Goal: Ask a question

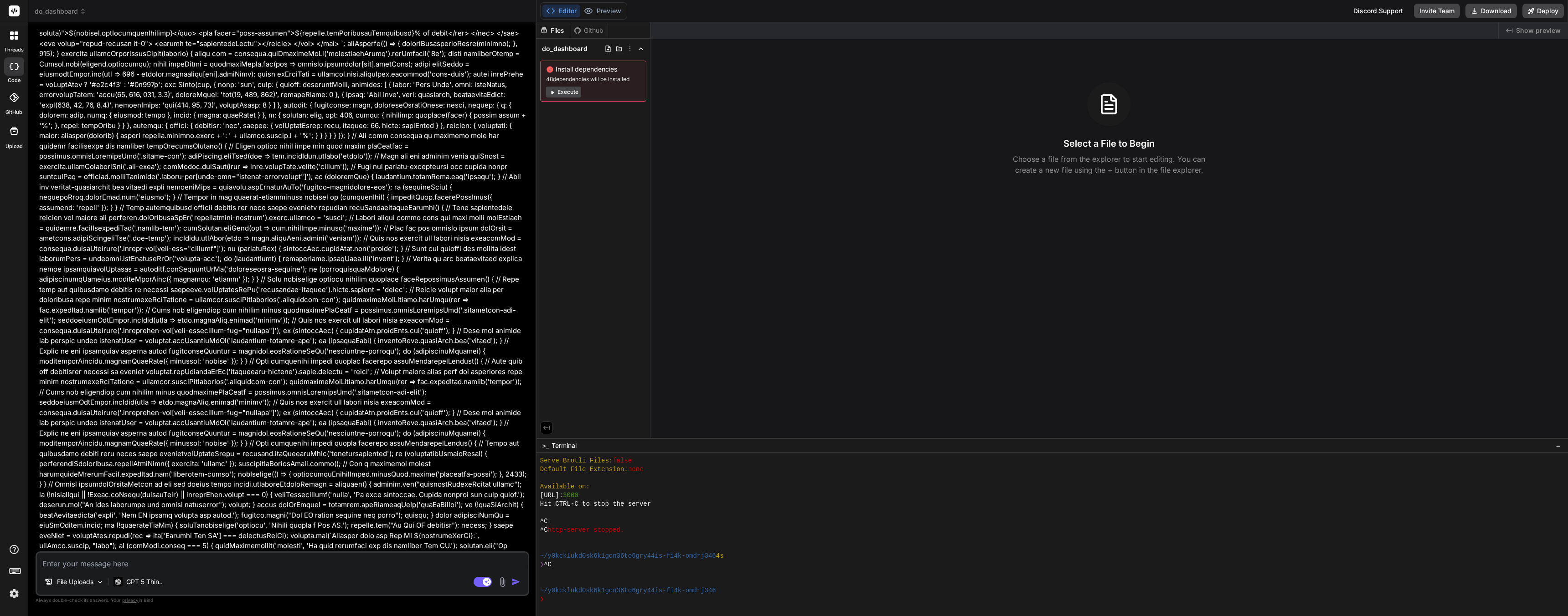
scroll to position [15923, 0]
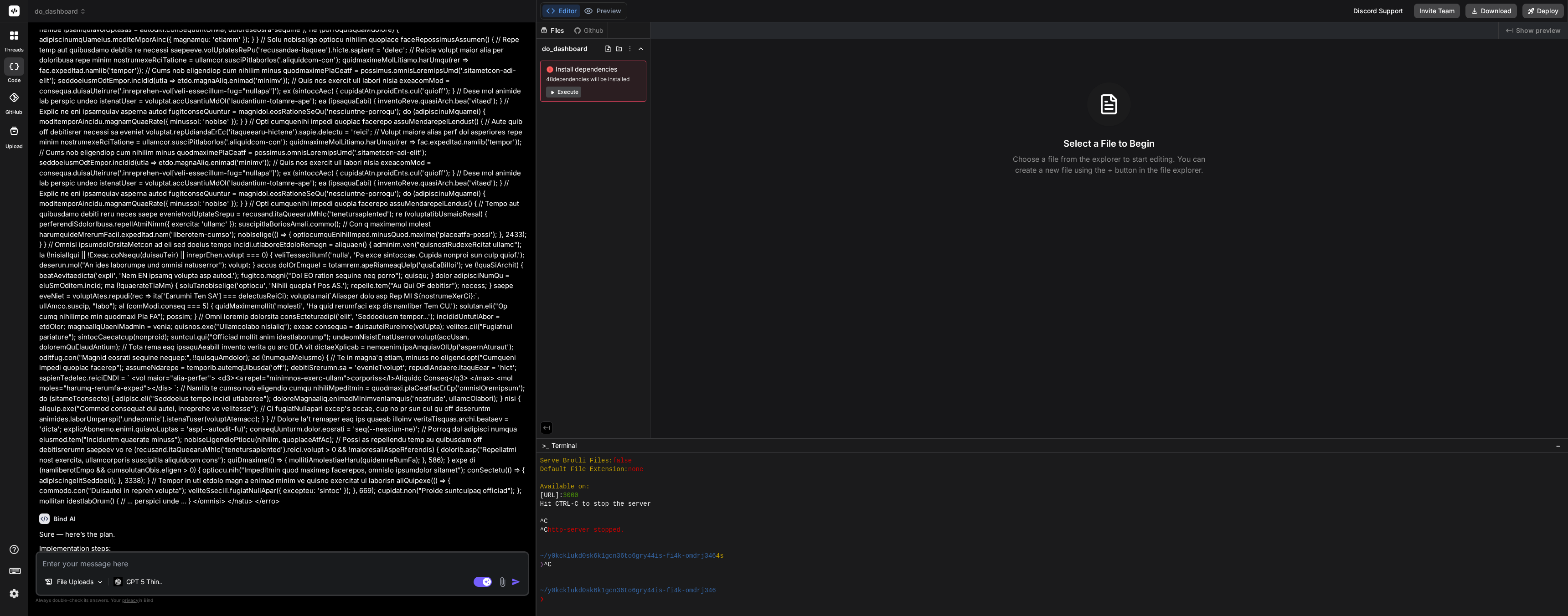
click at [60, 565] on textarea at bounding box center [282, 561] width 491 height 16
type textarea "Y"
type textarea "x"
type textarea "Ye"
type textarea "x"
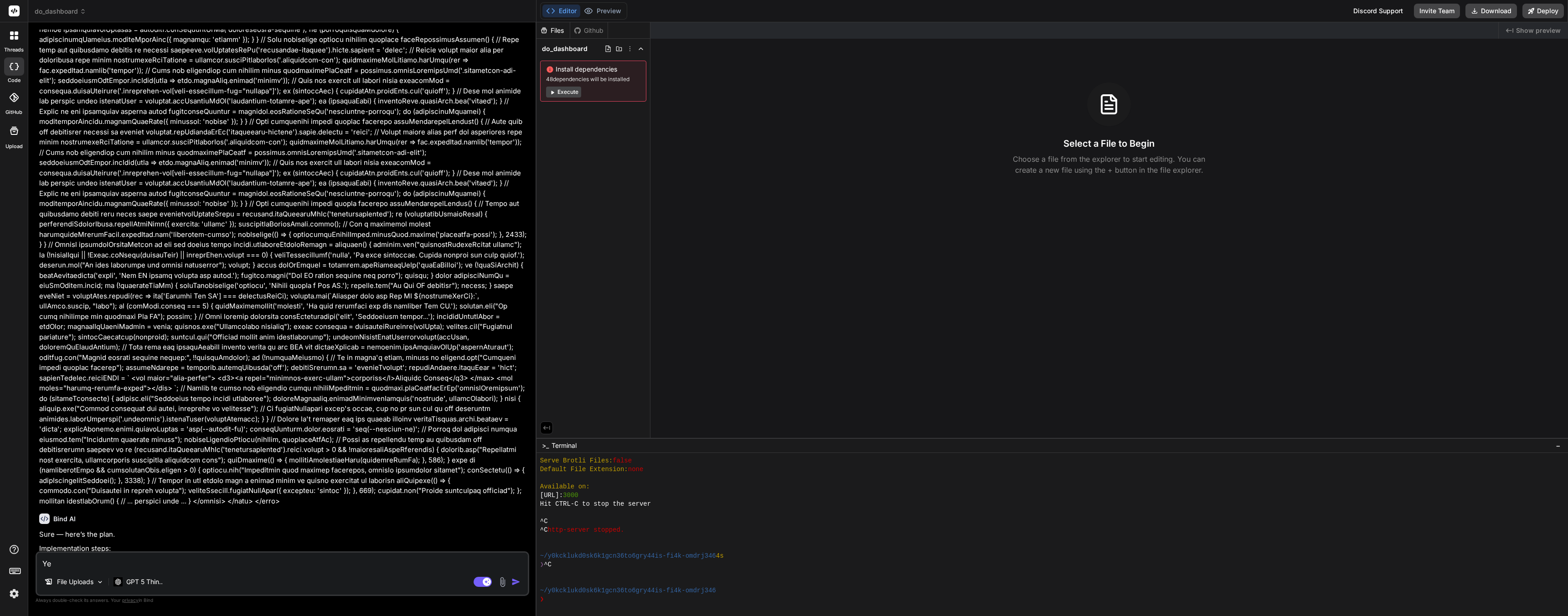
type textarea "Yes"
type textarea "x"
type textarea "Yes"
type textarea "x"
type textarea "Yes b"
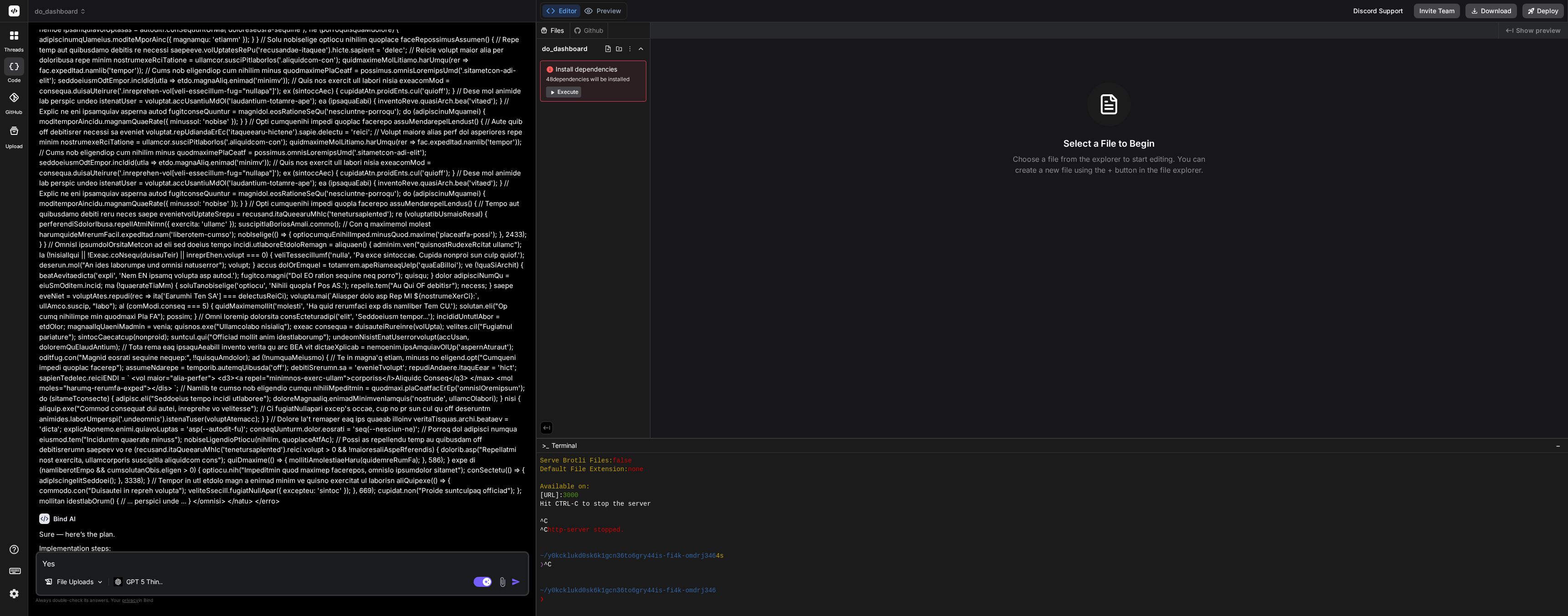
type textarea "x"
type textarea "Yes bu"
type textarea "x"
type textarea "Yes [PERSON_NAME]"
type textarea "x"
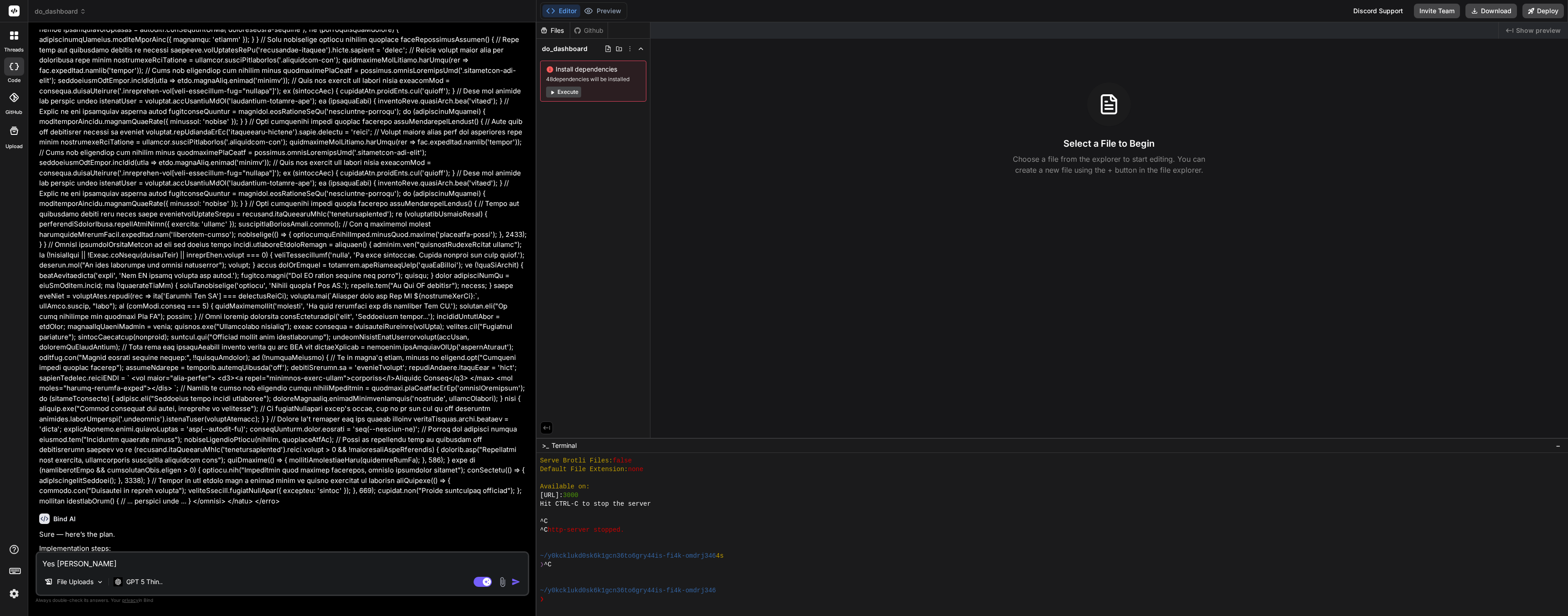
type textarea "Yes buil"
type textarea "x"
type textarea "Yes build"
type textarea "x"
type textarea "Yes build"
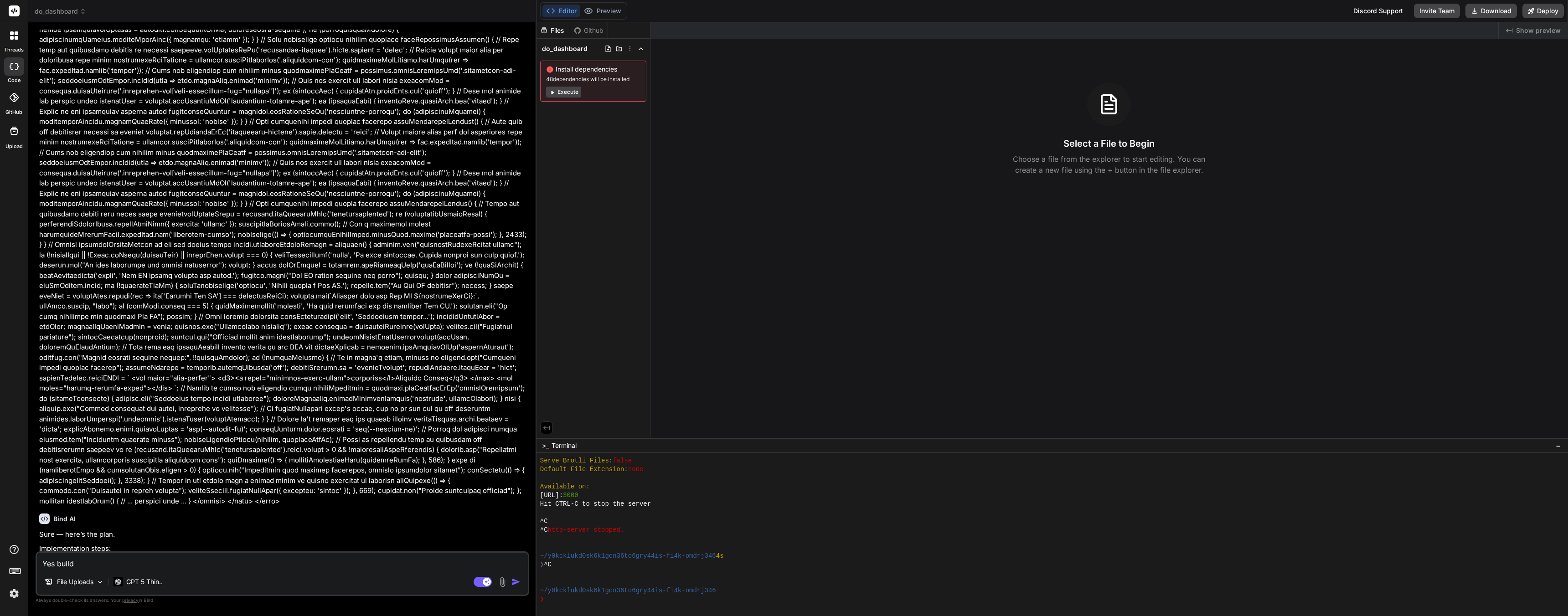
type textarea "x"
type textarea "Yes build t"
type textarea "x"
type textarea "Yes build th"
type textarea "x"
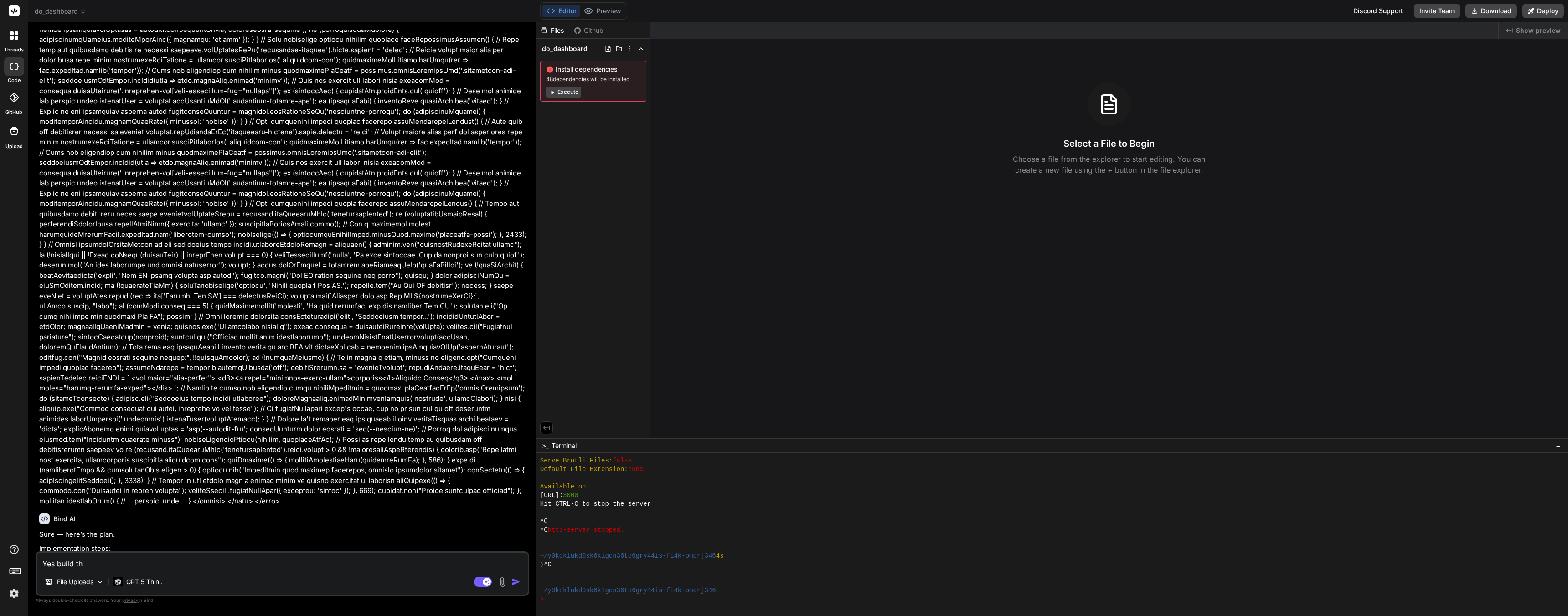
type textarea "Yes build the"
type textarea "x"
type textarea "Yes build the"
type textarea "x"
type textarea "Yes build the a"
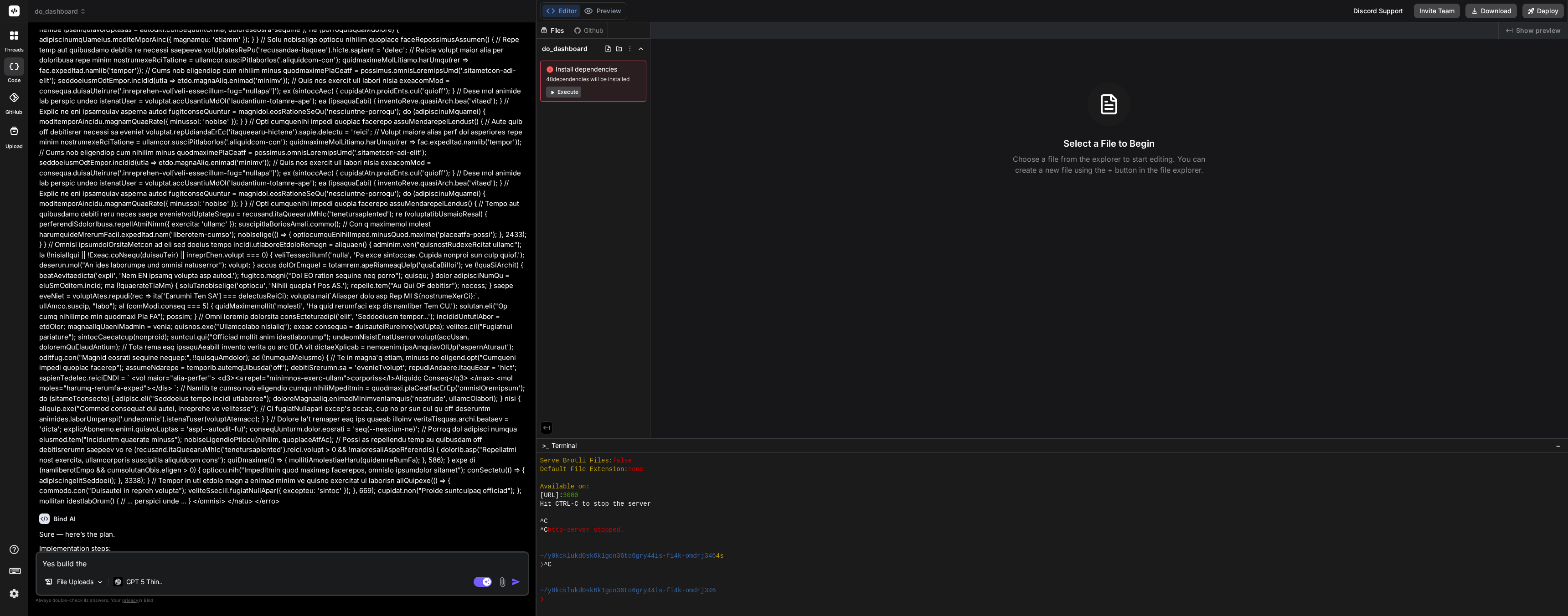
type textarea "x"
type textarea "Yes build the ap"
type textarea "x"
type textarea "Yes build the app"
type textarea "x"
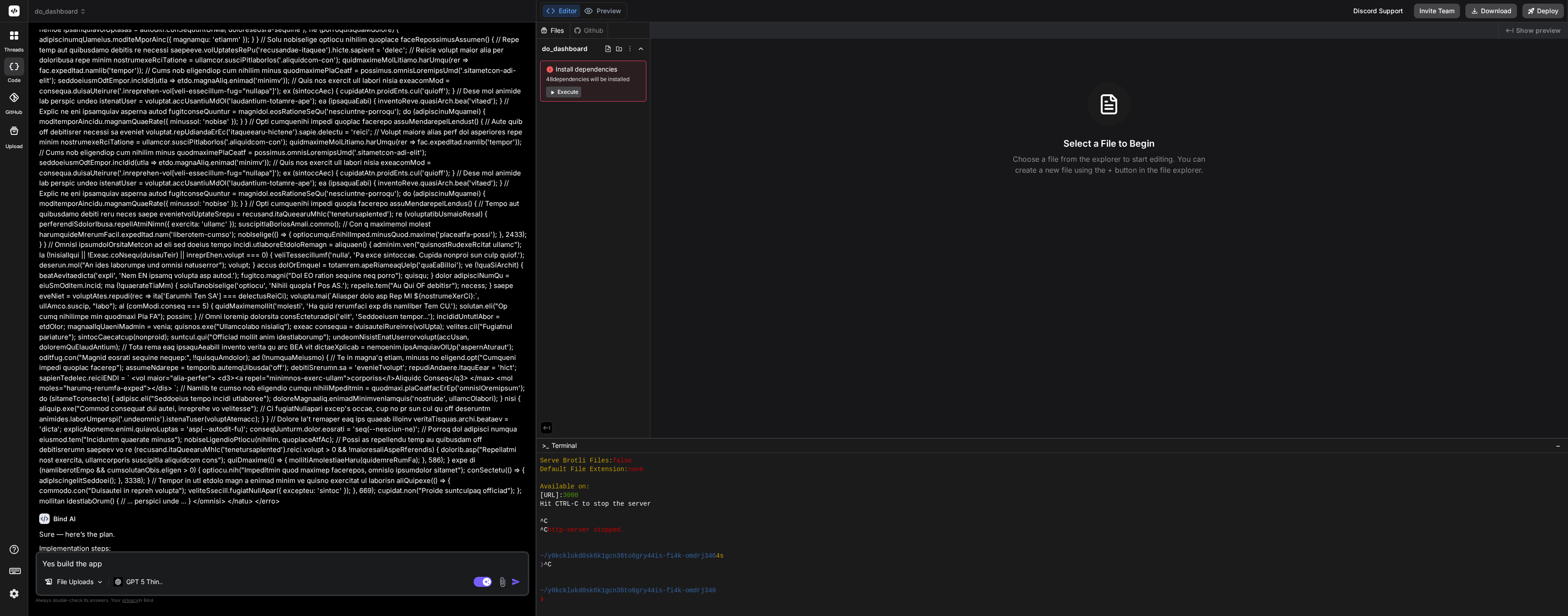
type textarea "Yes build the app"
type textarea "x"
type textarea "Yes build the app i"
type textarea "x"
type textarea "Yes build the app i"
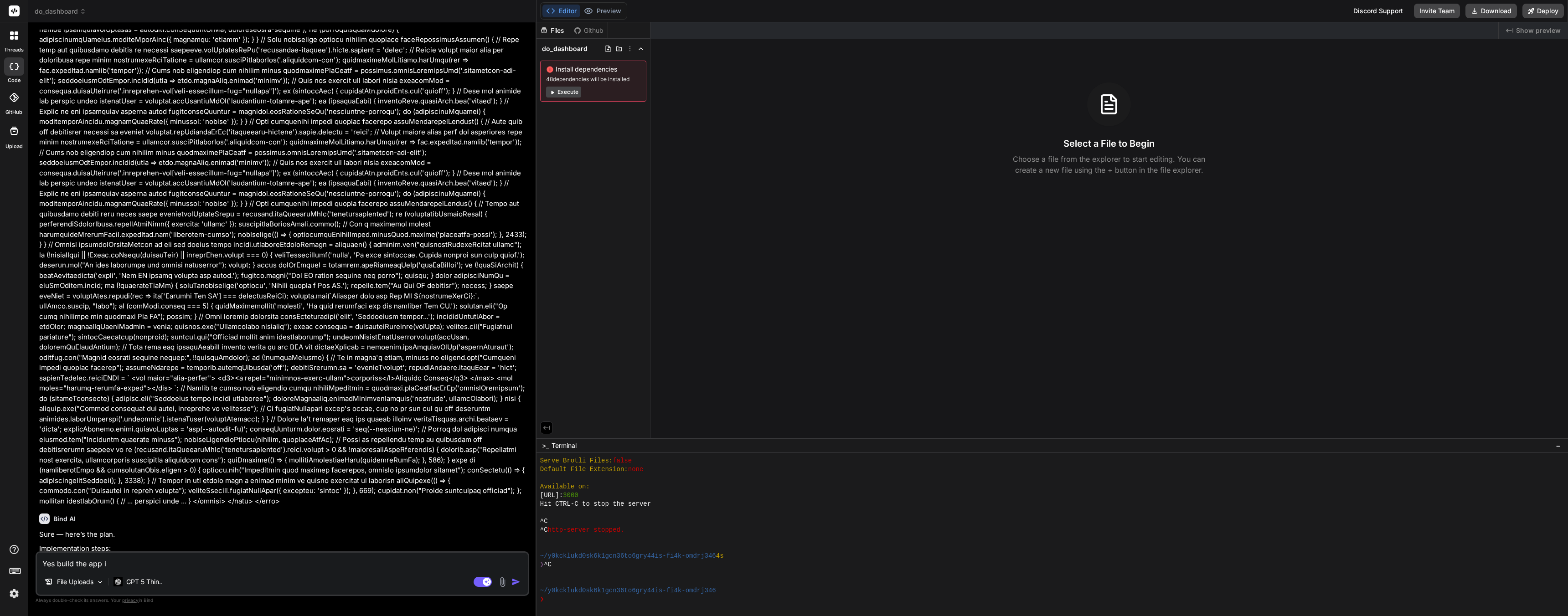
type textarea "x"
type textarea "Yes build the app i h"
type textarea "x"
type textarea "Yes build the app i ha"
type textarea "x"
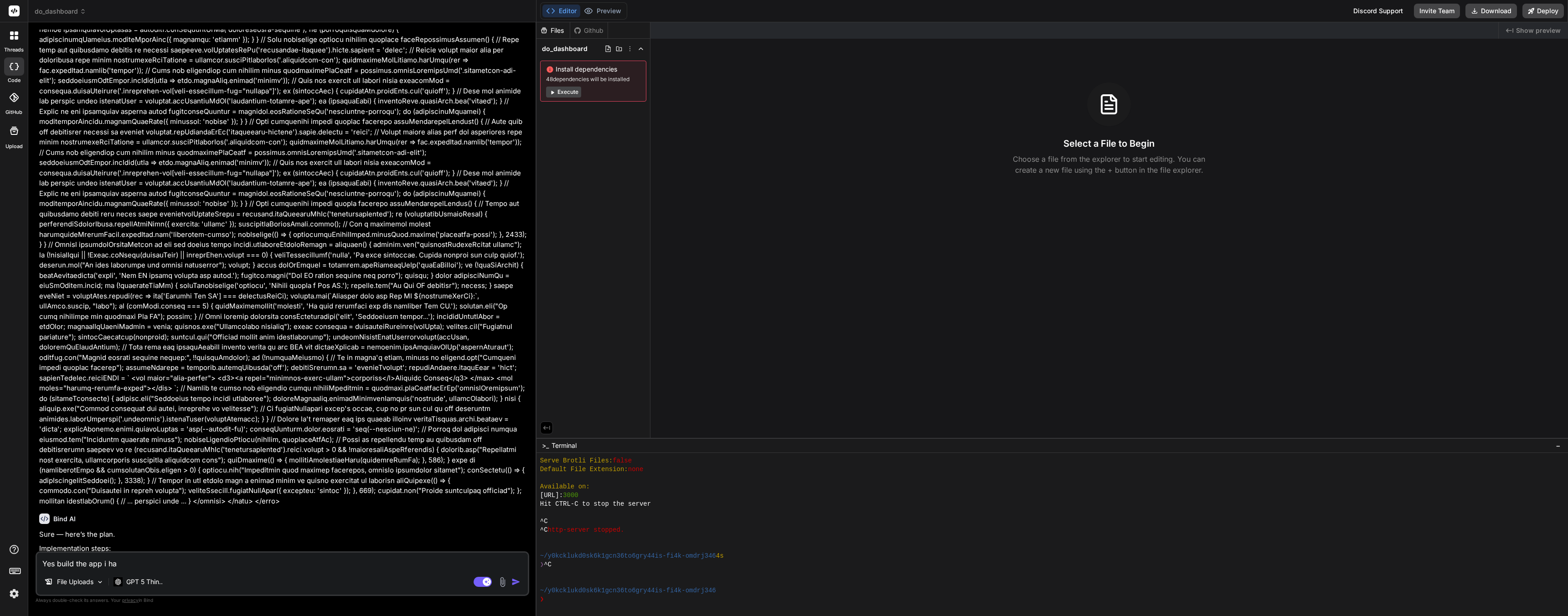
type textarea "Yes build the app i hav"
type textarea "x"
type textarea "Yes build the app i have"
type textarea "x"
type textarea "Yes build the app i have"
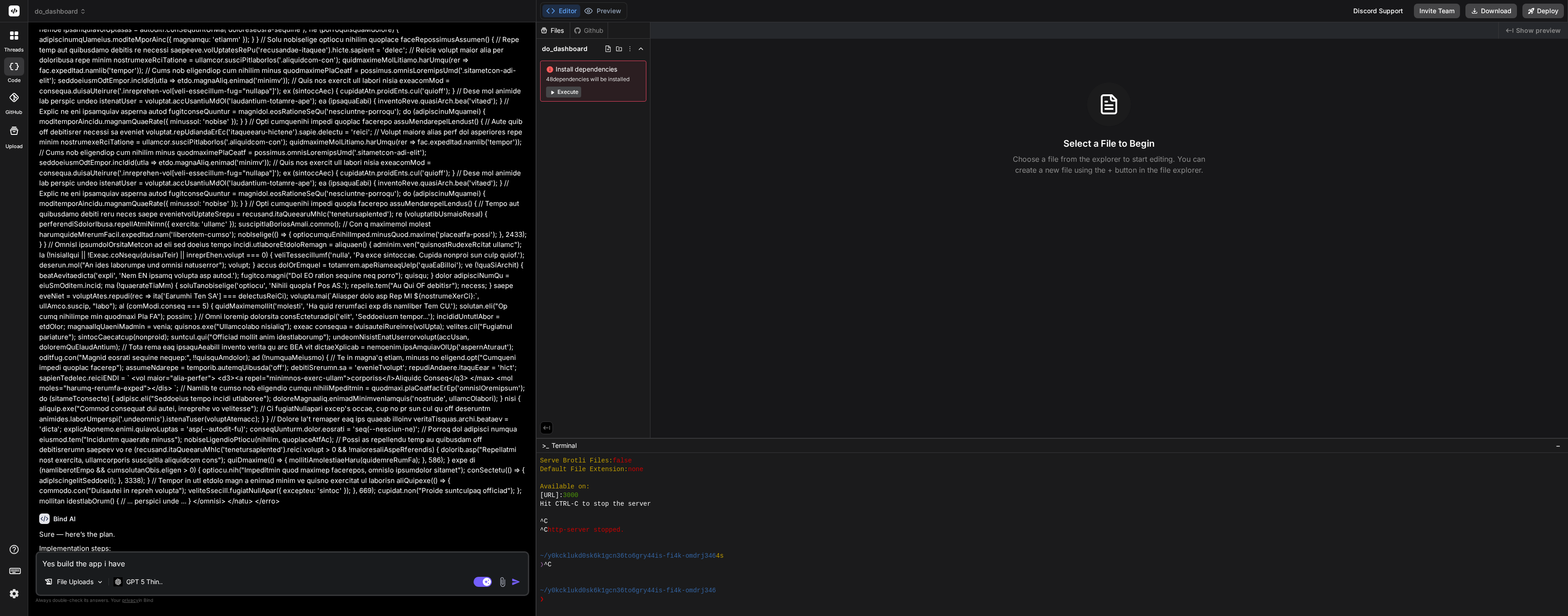
type textarea "x"
type textarea "Yes build the app i have s"
type textarea "x"
type textarea "Yes build the app i have sh"
type textarea "x"
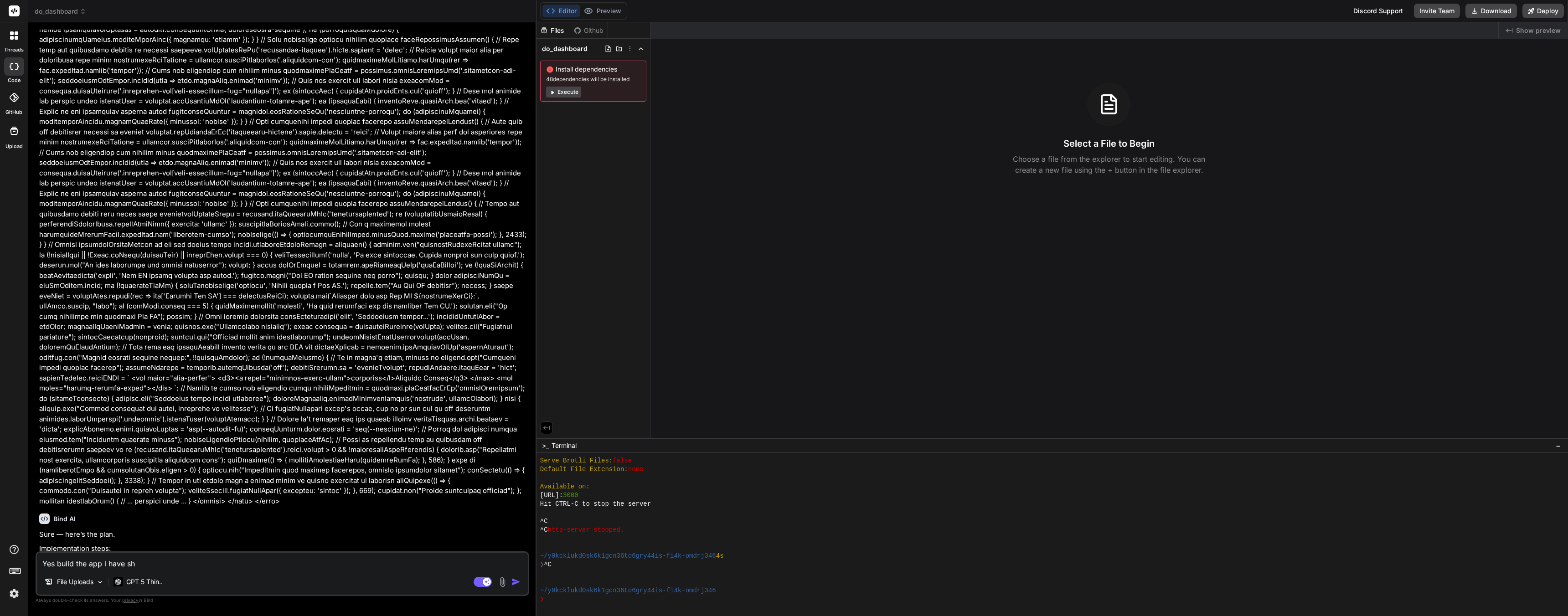
type textarea "Yes build the app i have sha"
type textarea "x"
type textarea "Yes build the app i have shar"
type textarea "x"
type textarea "Yes build the app i have share"
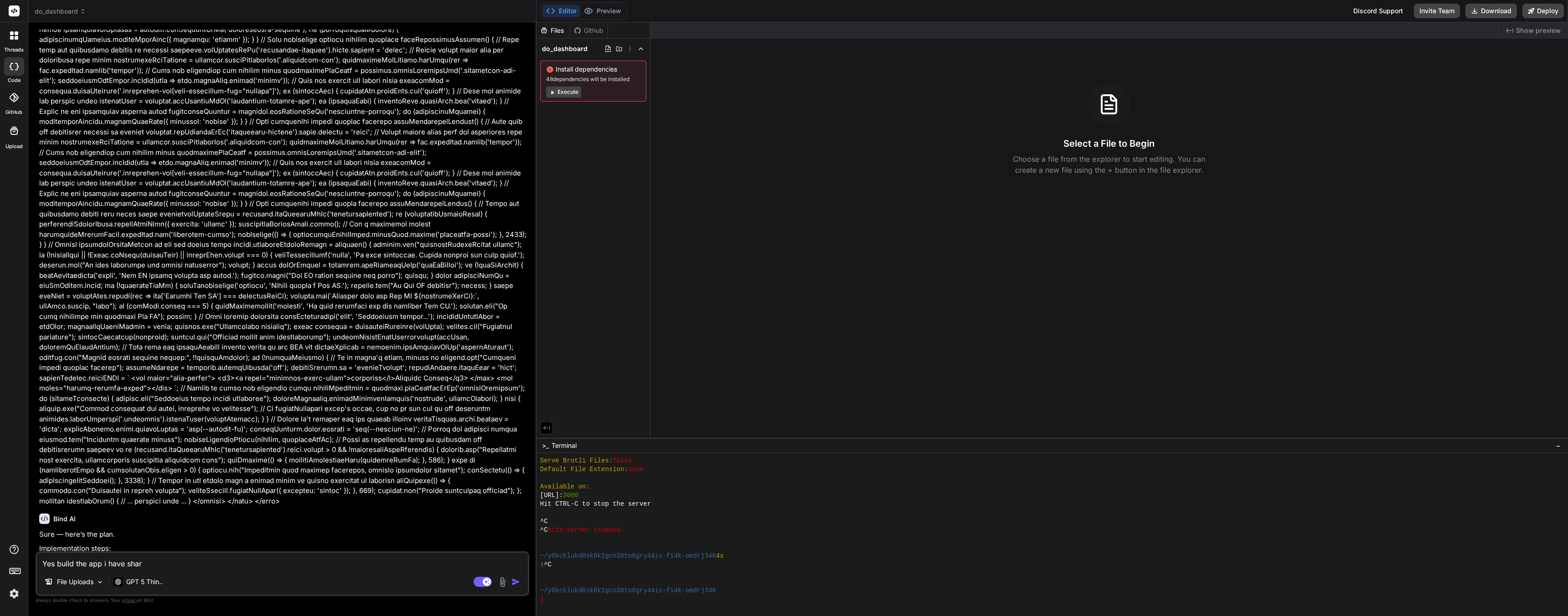
type textarea "x"
type textarea "Yes build the app i have shared"
type textarea "x"
type textarea "Yes build the app i have shared"
type textarea "x"
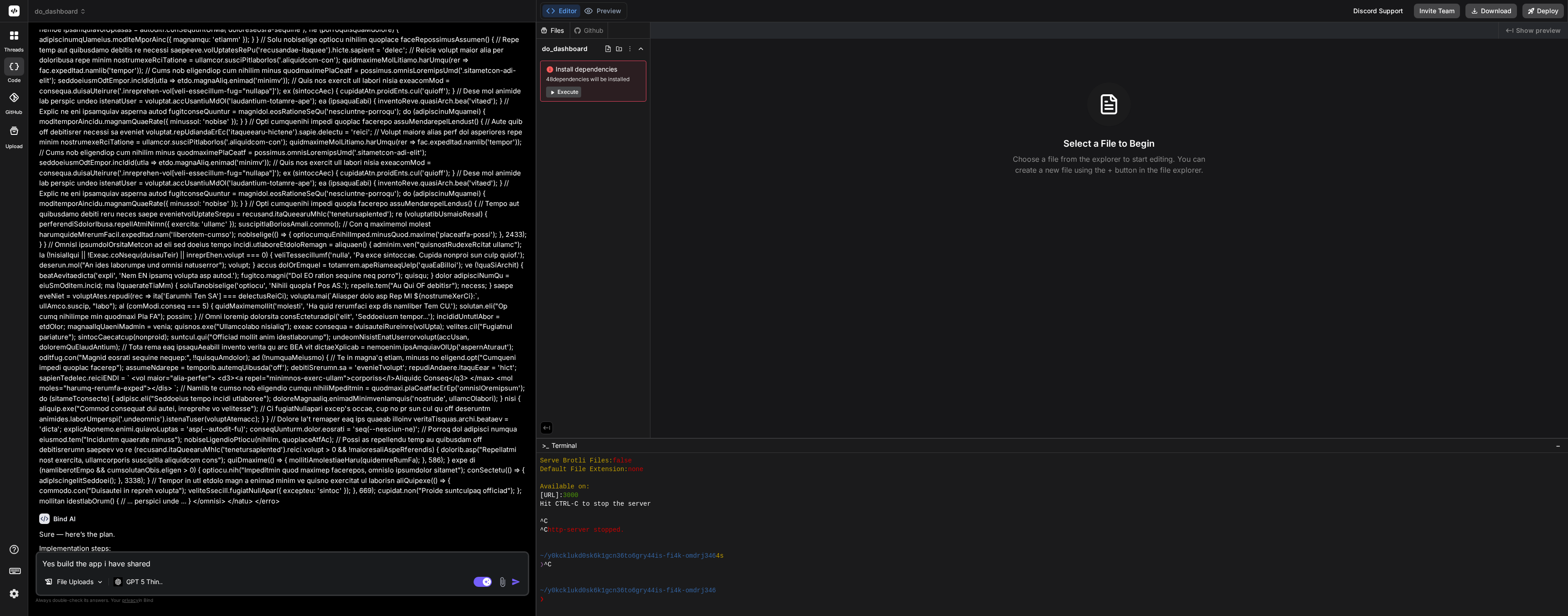
type textarea "Yes build the app i have shared w"
type textarea "x"
type textarea "Yes build the app i have shared wi"
type textarea "x"
type textarea "Yes build the app i have shared wit"
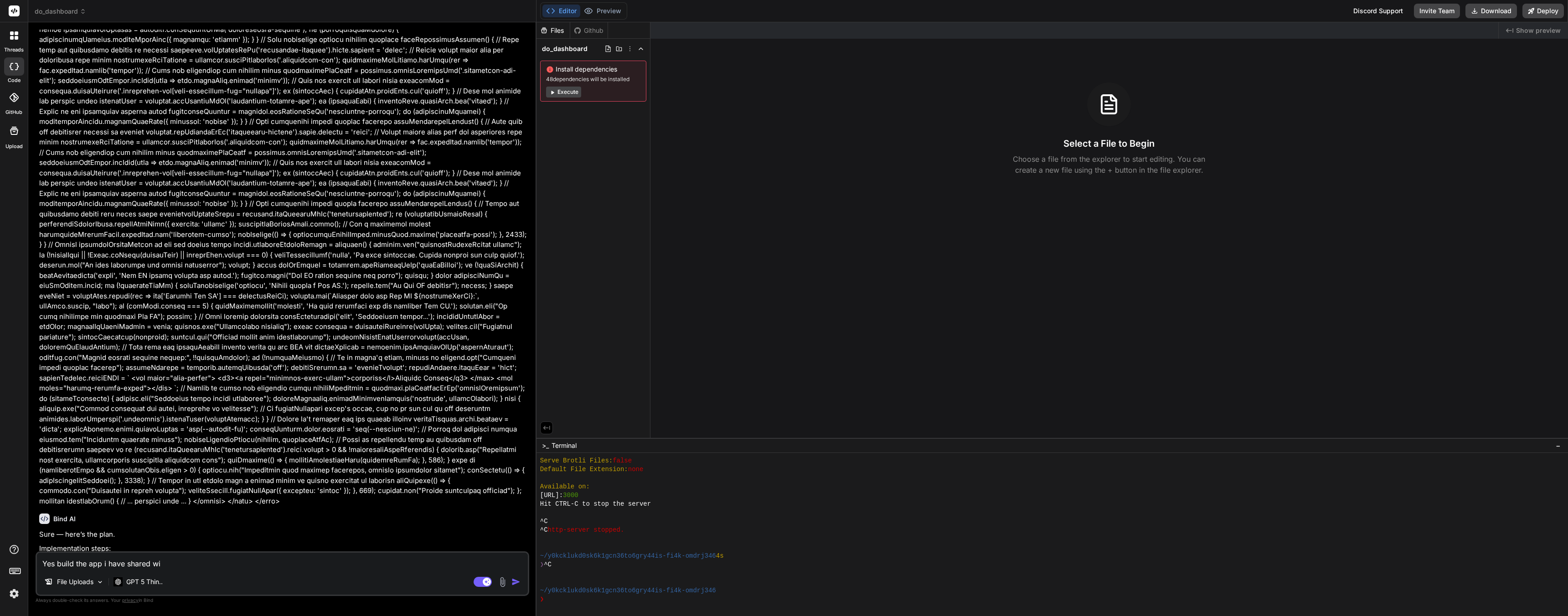
type textarea "x"
type textarea "Yes build the app i have shared with"
type textarea "x"
type textarea "Yes build the app i have shared with"
type textarea "x"
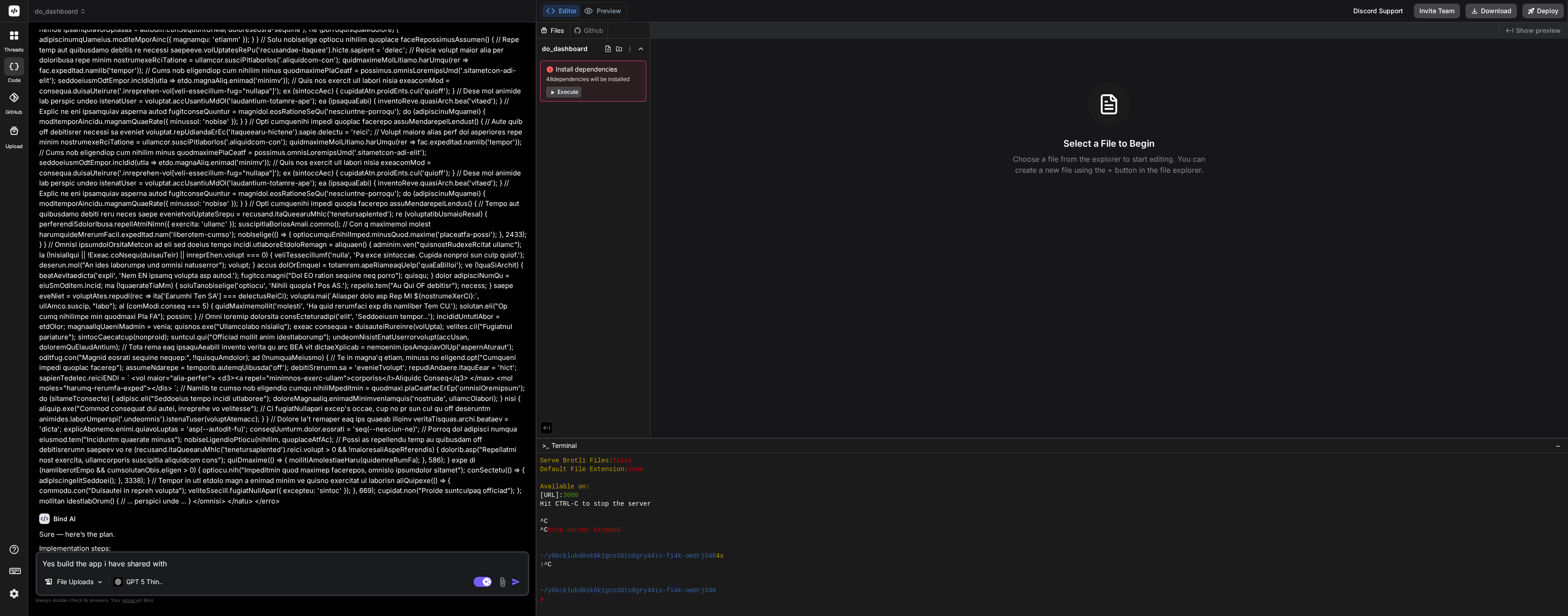
type textarea "Yes build the app i have shared with y"
type textarea "x"
type textarea "Yes build the app i have shared with yo"
type textarea "x"
type textarea "Yes build the app i have shared with you"
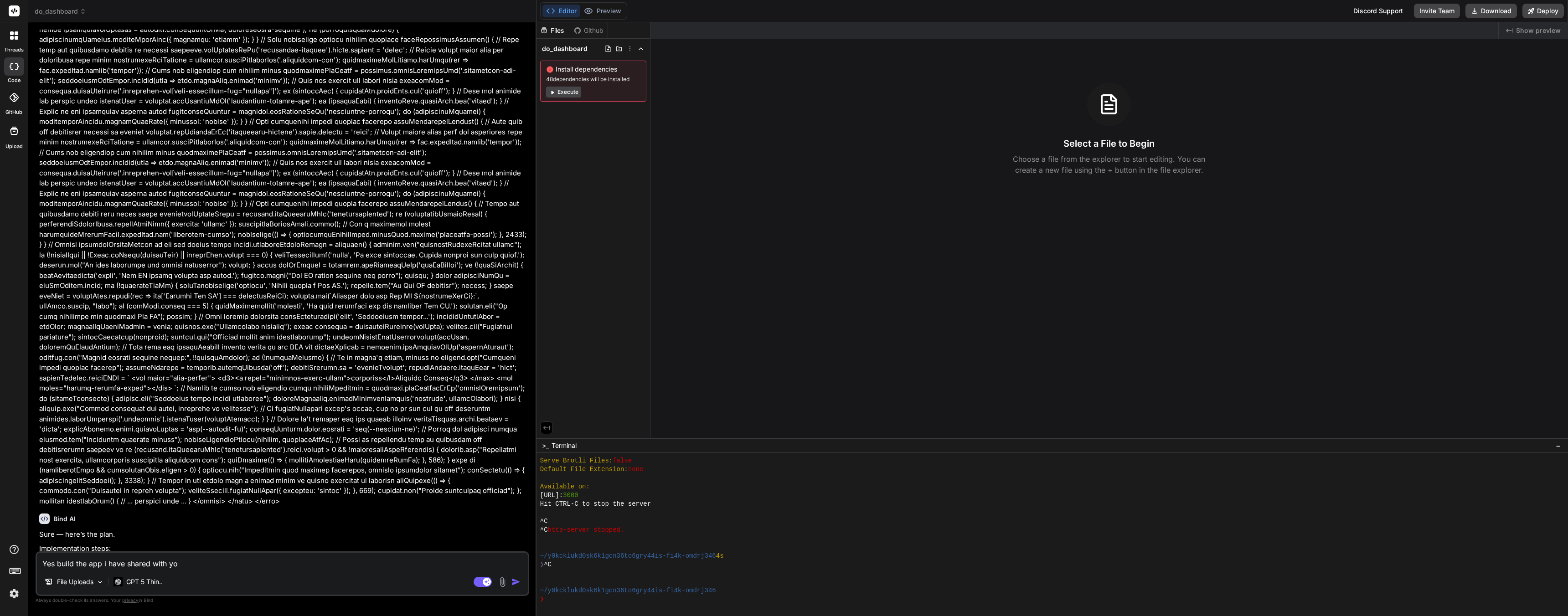
type textarea "x"
type textarea "Yes build the app i have shared with you"
type textarea "x"
type textarea "Yes build the app i have shared with you s"
type textarea "x"
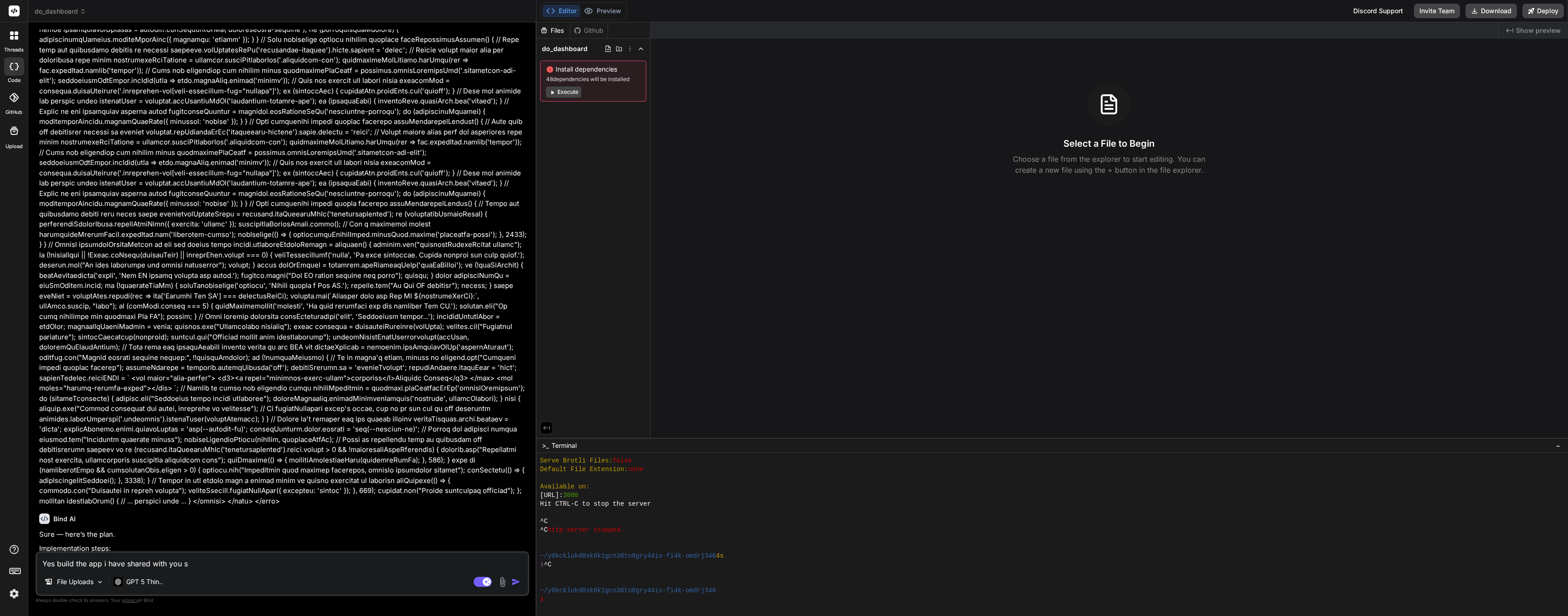
type textarea "Yes build the app i have shared with you so"
type textarea "x"
type textarea "Yes build the app i have shared with you so"
type textarea "x"
type textarea "Yes build the app i have shared with you so w"
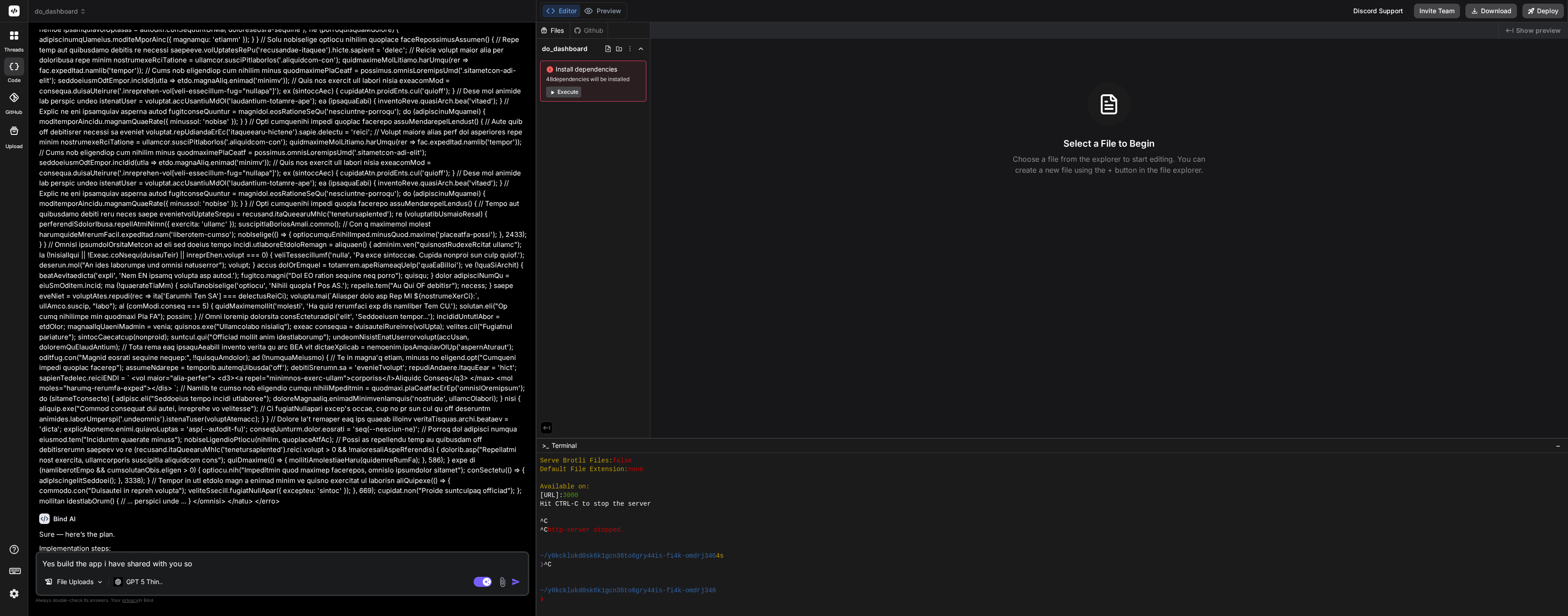
type textarea "x"
type textarea "Yes build the app i have shared with you so we"
type textarea "x"
type textarea "Yes build the app i have shared with you so we"
type textarea "x"
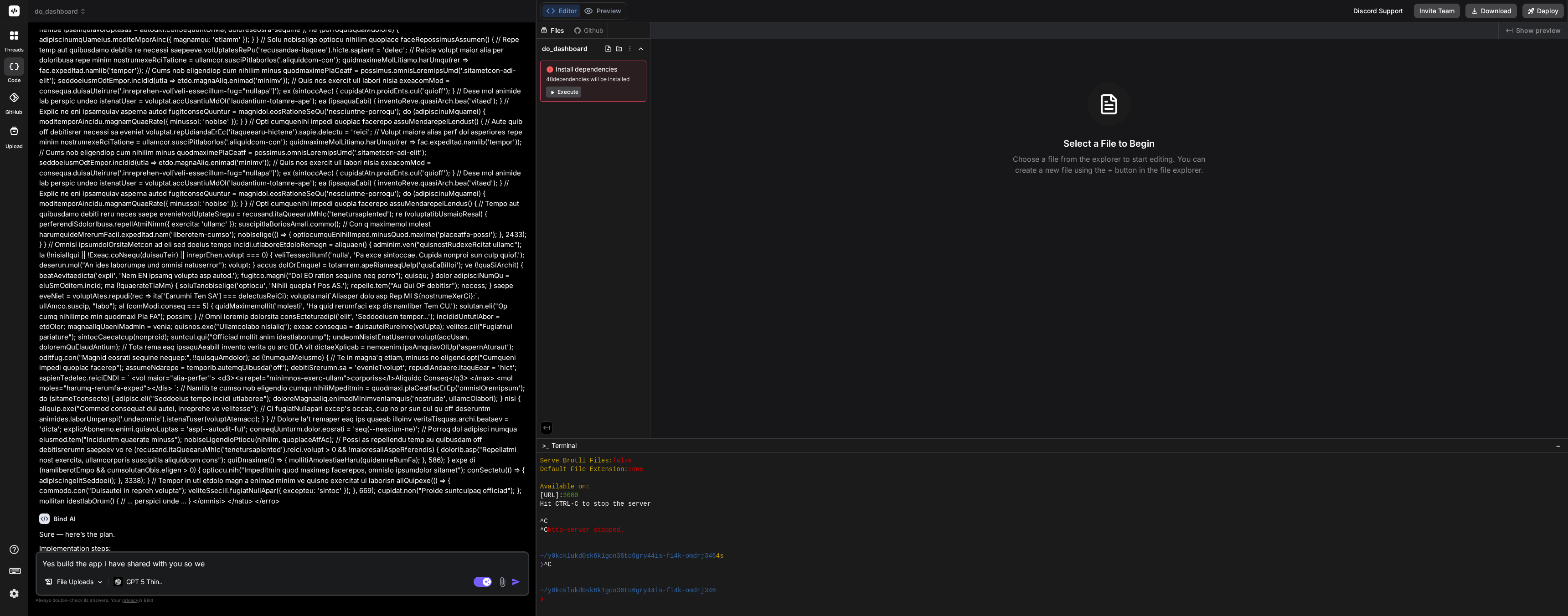
type textarea "Yes build the app i have shared with you so we c"
type textarea "x"
type textarea "Yes build the app i have shared with you so we ca"
type textarea "x"
type textarea "Yes build the app i have shared with you so we can"
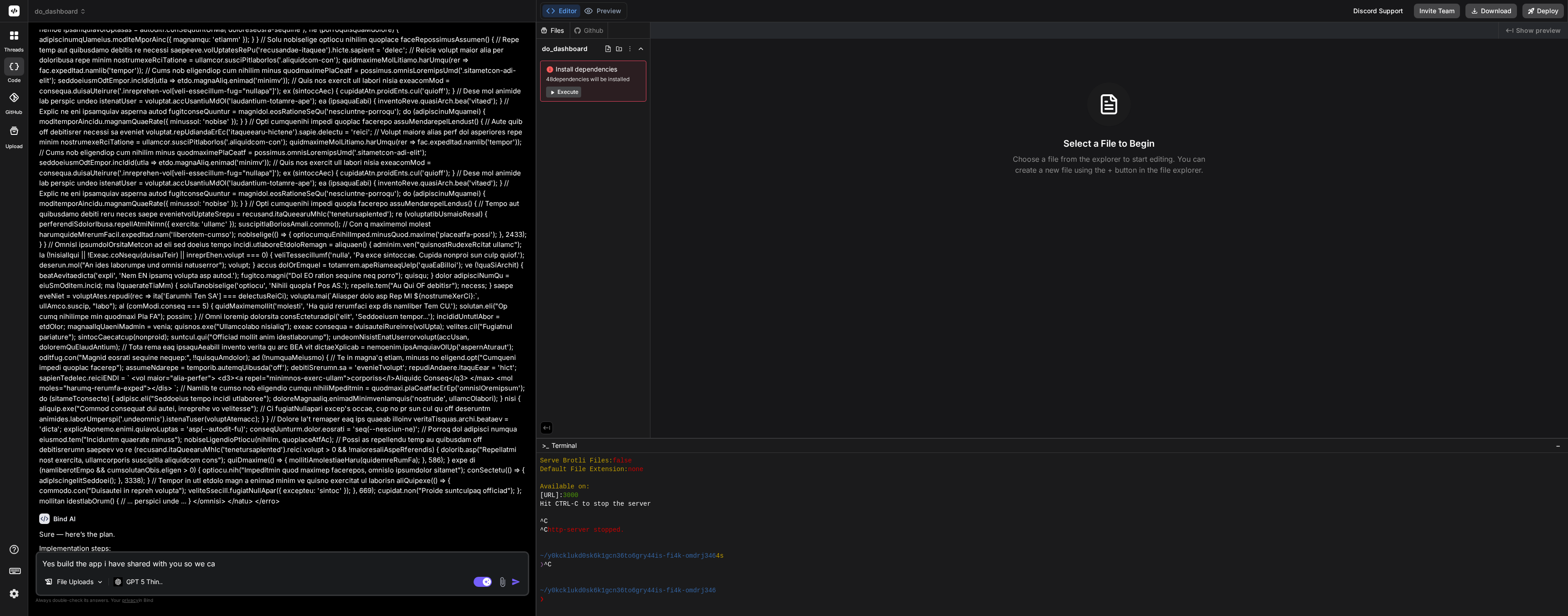
type textarea "x"
type textarea "Yes build the app i have shared with you so we can"
type textarea "x"
type textarea "Yes build the app i have shared with you so we can c"
type textarea "x"
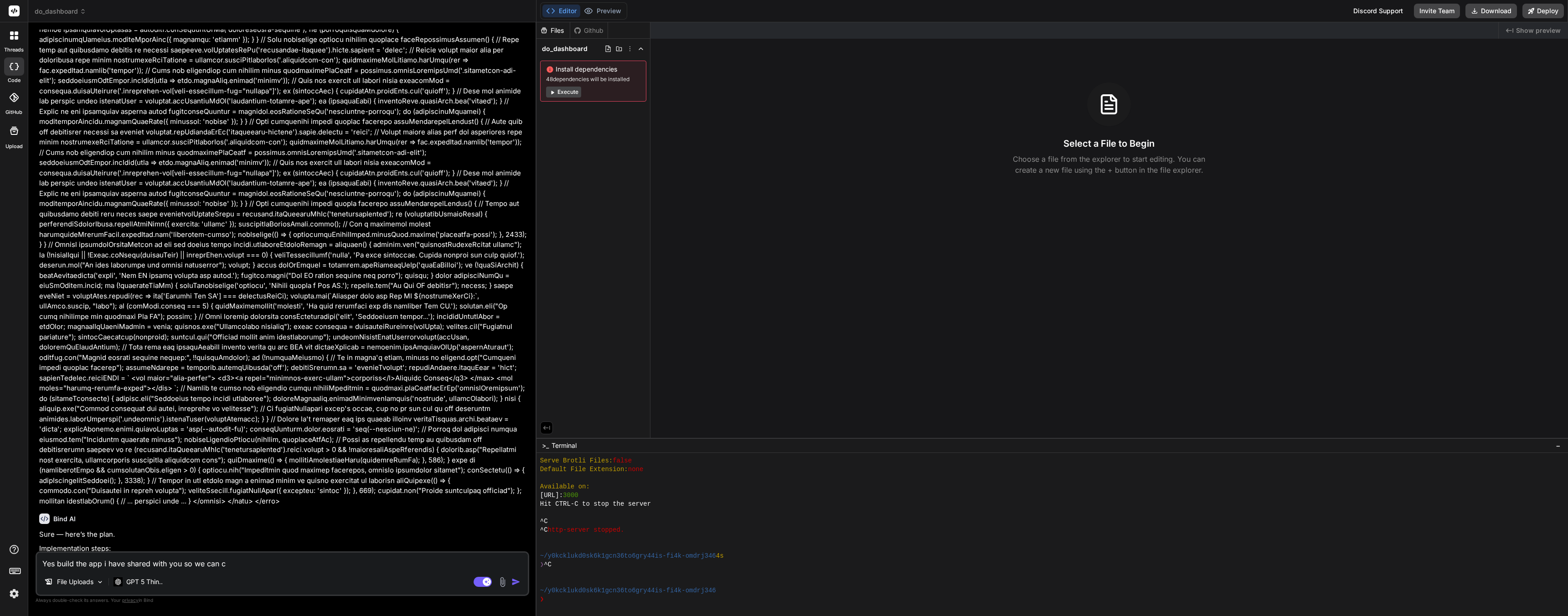
type textarea "Yes build the app i have shared with you so we can co"
type textarea "x"
type textarea "Yes build the app i have shared with you so we can con"
type textarea "x"
type textarea "Yes build the app i have shared with you so we can cont"
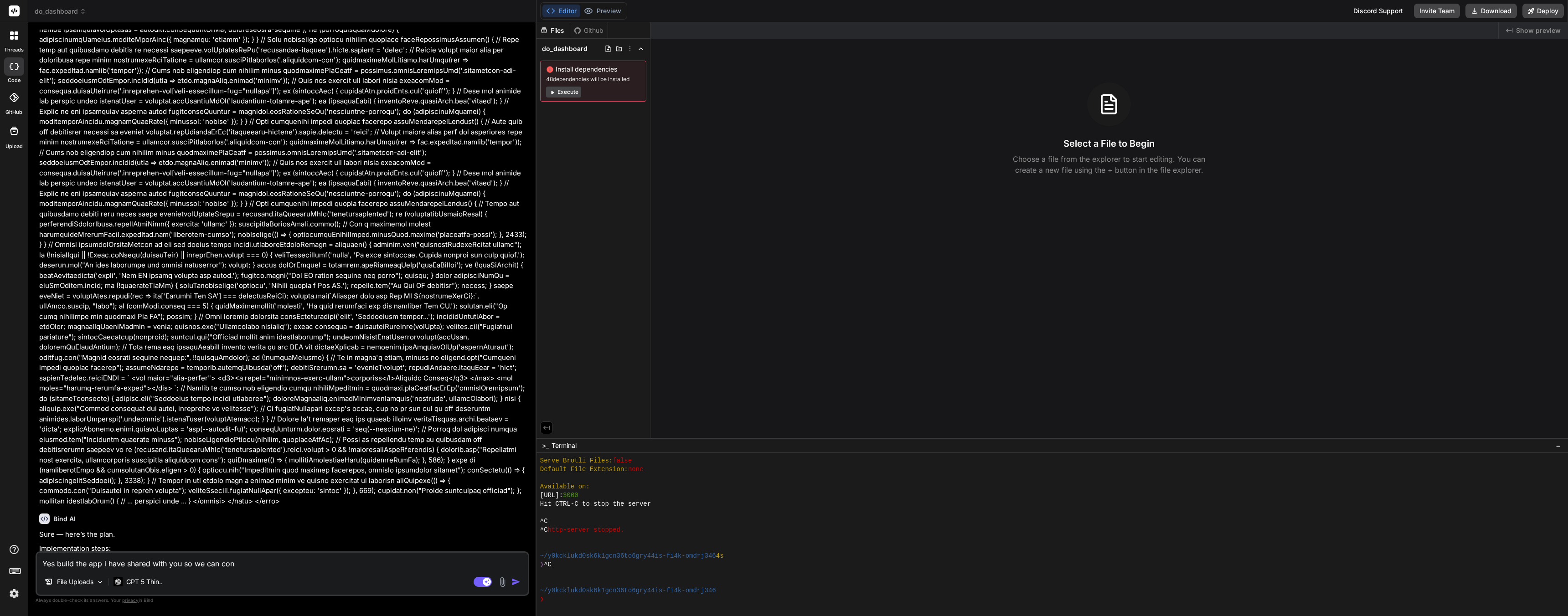
type textarea "x"
type textarea "Yes build the app i have shared with you so we can [PERSON_NAME]"
type textarea "x"
type textarea "Yes build the app i have shared with you so we can contin"
type textarea "x"
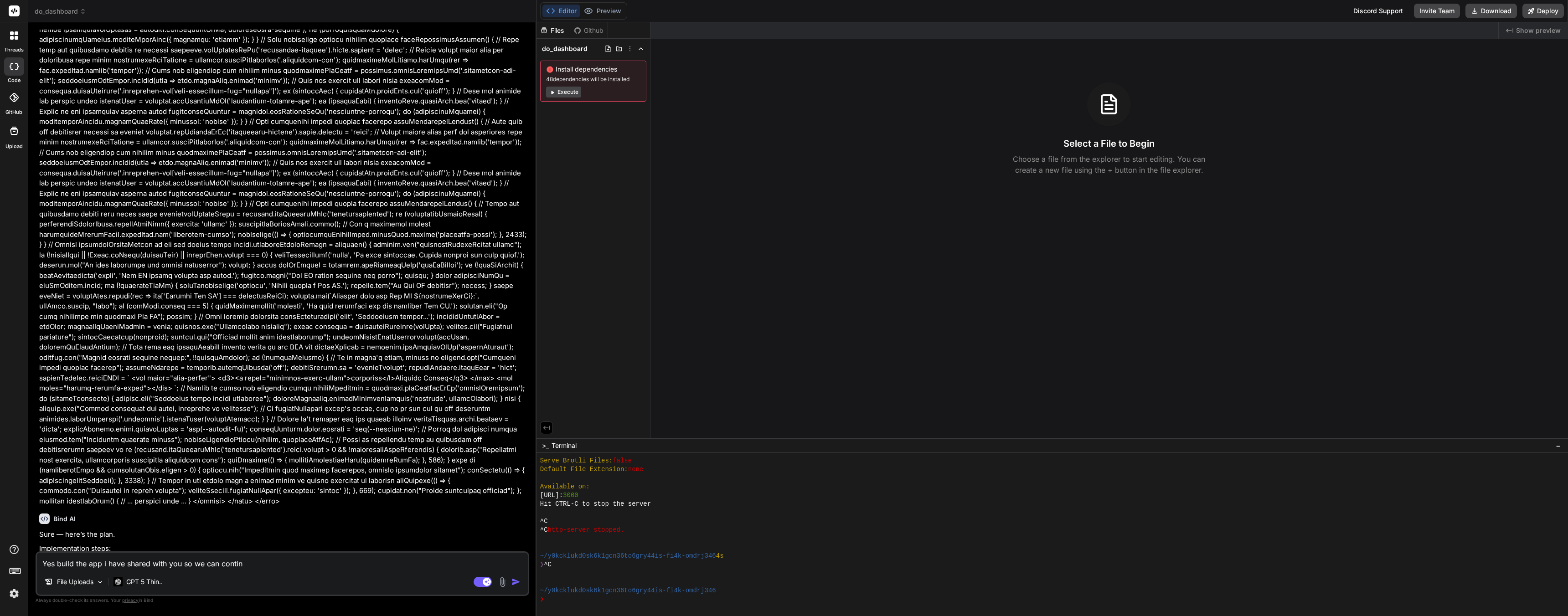
type textarea "Yes build the app i have shared with you so we can continu"
type textarea "x"
type textarea "Yes build the app i have shared with you so we can continue"
type textarea "x"
type textarea "Yes build the app i have shared with you so we can continue"
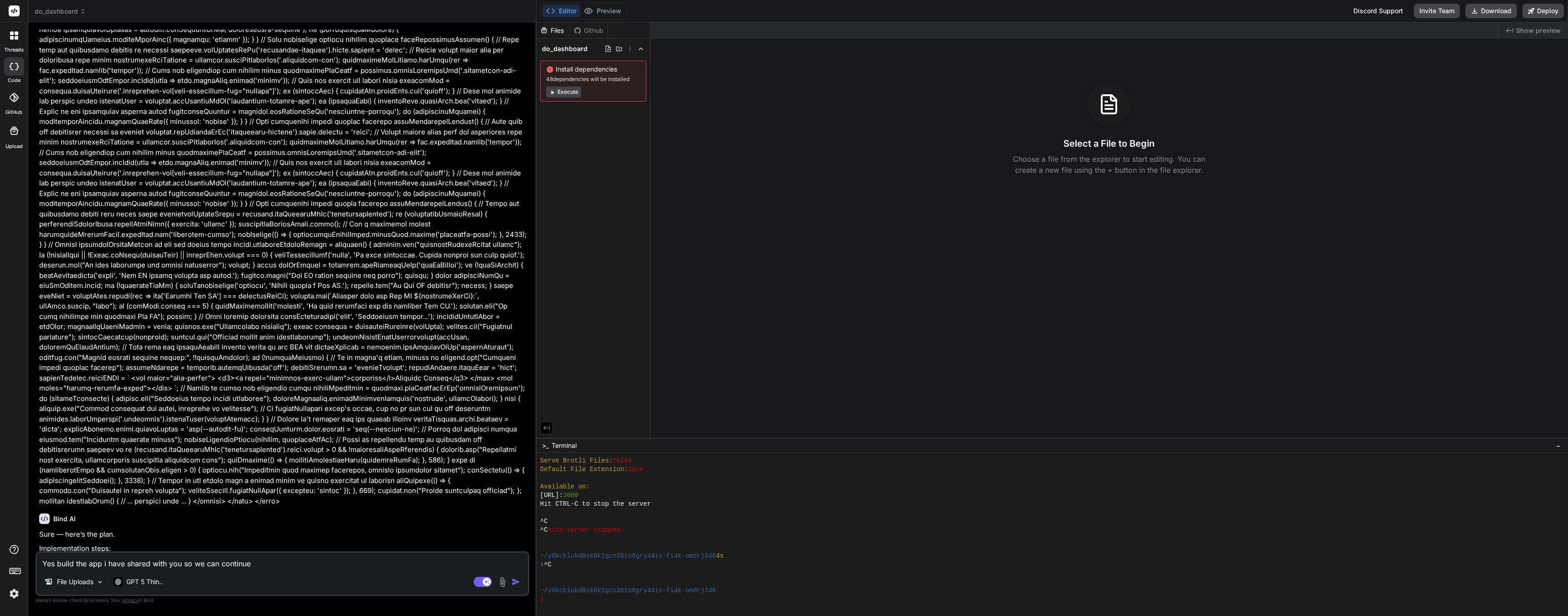
type textarea "x"
type textarea "Yes build the app i have shared with you so we can continue e"
type textarea "x"
type textarea "Yes build the app i have shared with you so we can continue ed"
type textarea "x"
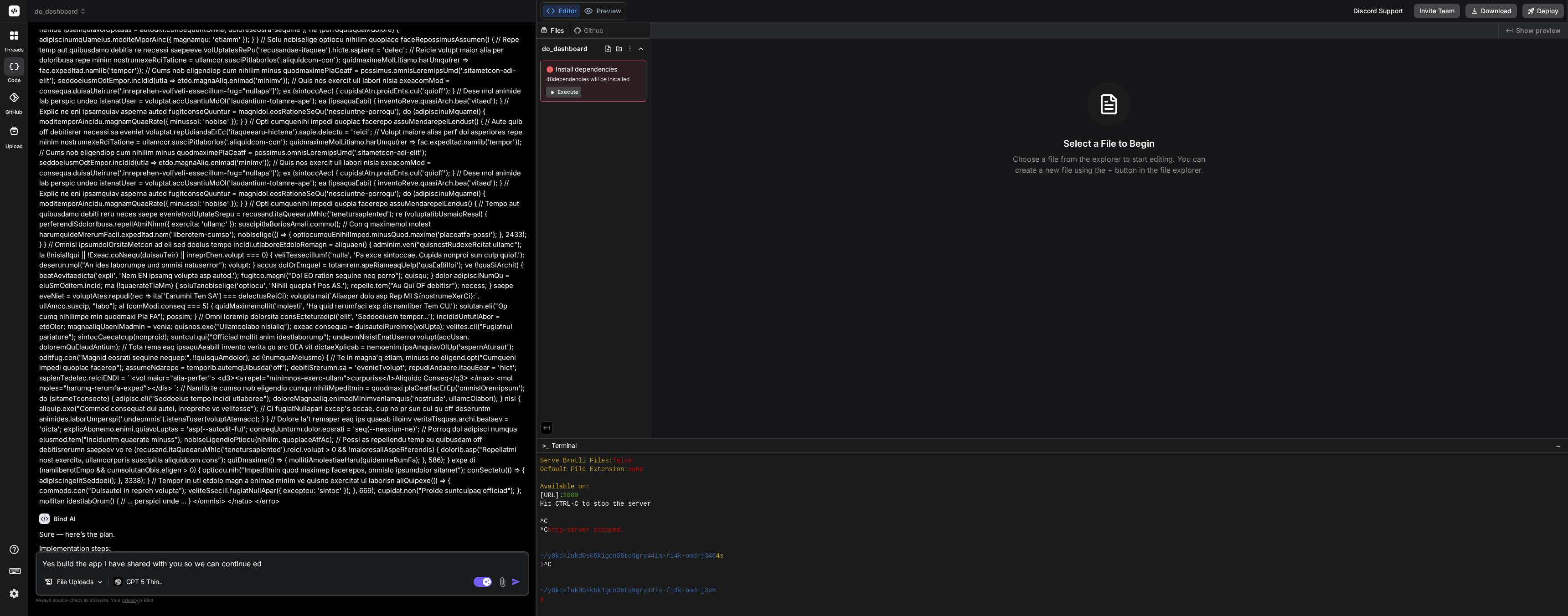
type textarea "Yes build the app i have shared with you so we can continue edi"
type textarea "x"
type textarea "Yes build the app i have shared with you so we can continue edit"
type textarea "x"
type textarea "Yes build the app i have shared with you so we can continue editi"
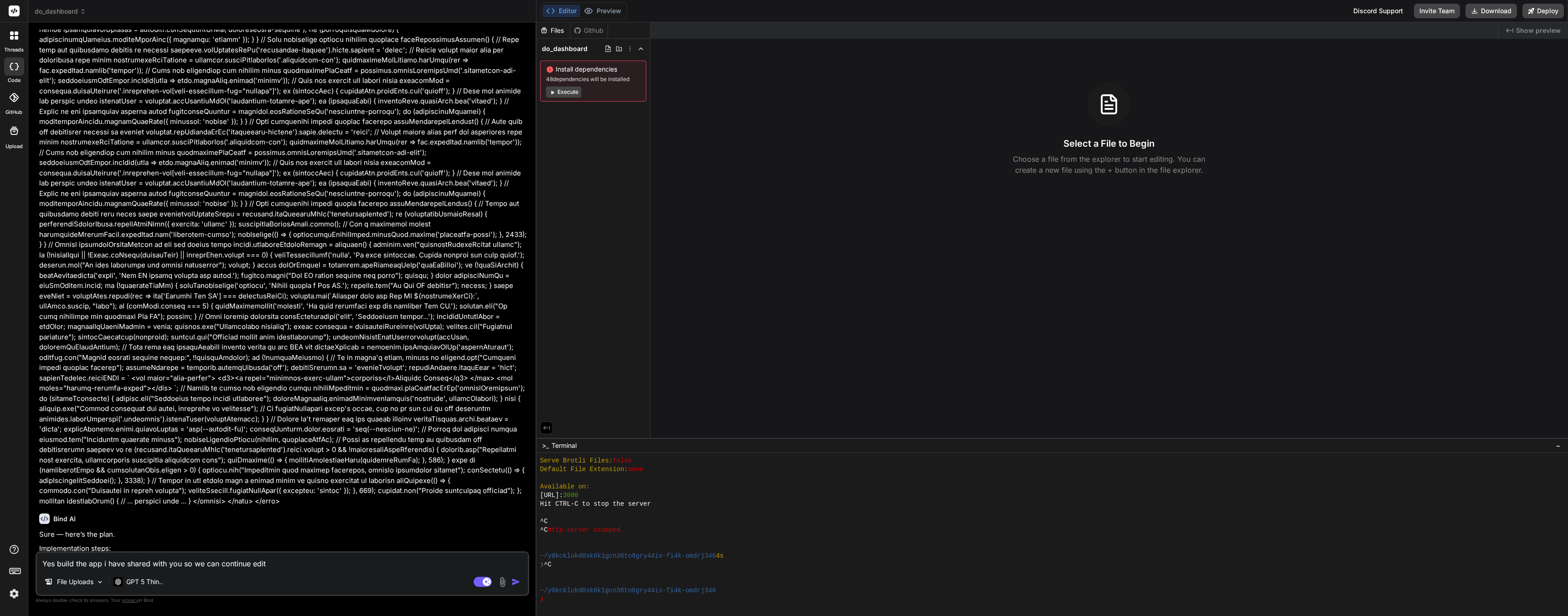
type textarea "x"
type textarea "Yes build the app i have shared with you so we can continue editin"
type textarea "x"
type textarea "Yes build the app i have shared with you so we can continue editing"
type textarea "x"
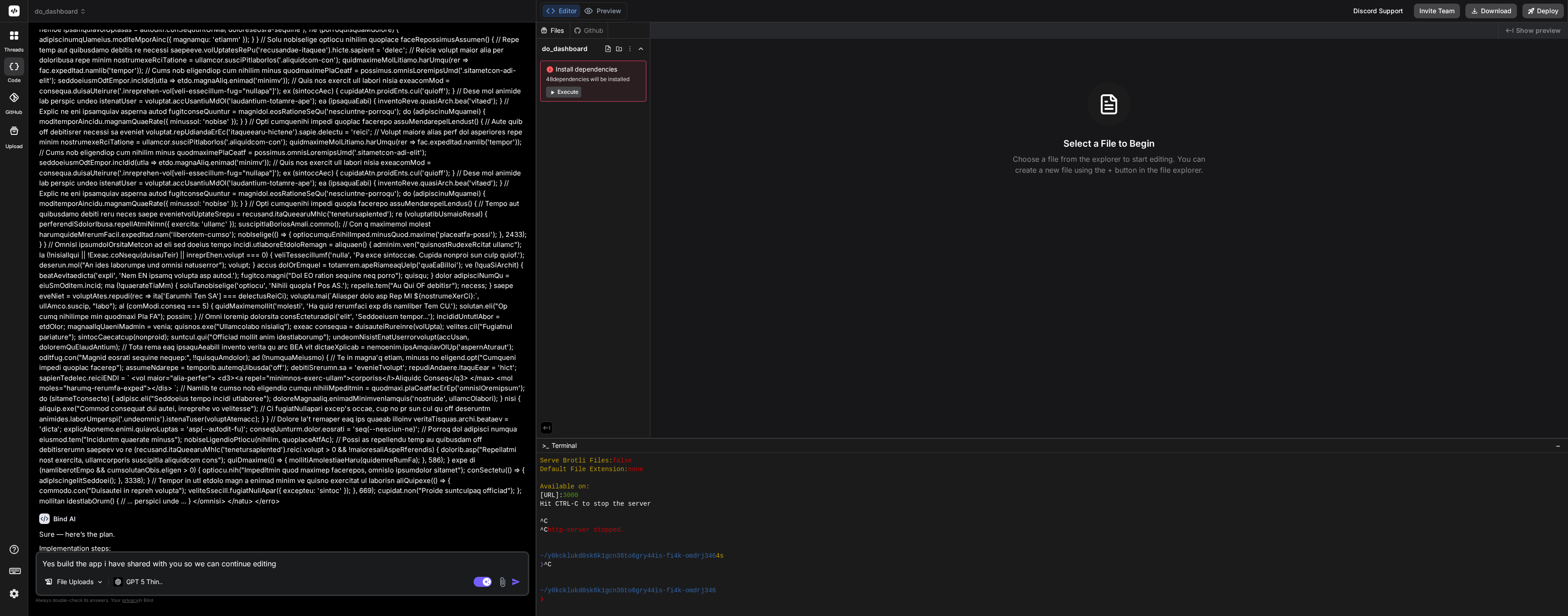
type textarea "Yes build the app i have shared with you so we can continue editing"
type textarea "x"
type textarea "Yes build the app i have shared with you so we can continue editing i"
type textarea "x"
type textarea "Yes build the app i have shared with you so we can continue editing it"
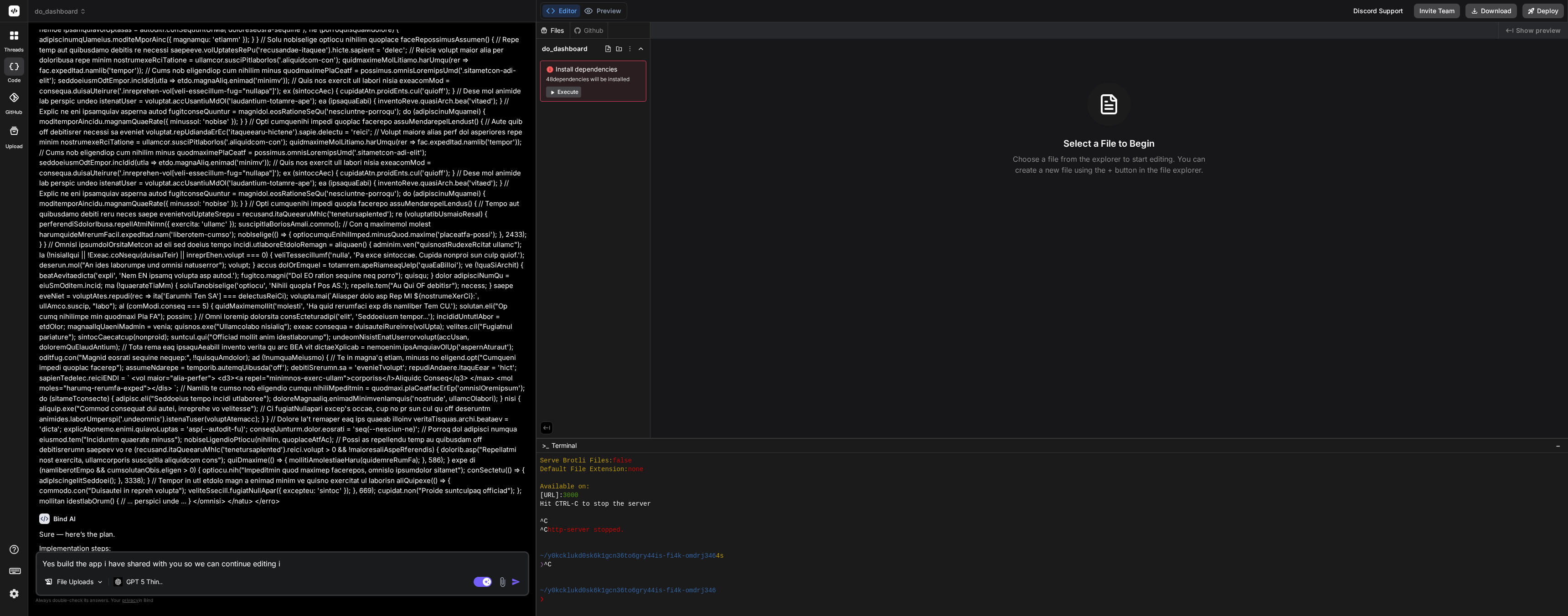
type textarea "x"
type textarea "Yes build the app i have shared with you so we can continue editing it"
type textarea "x"
type textarea "Yes build the app i have shared with you so we can continue editing it t"
type textarea "x"
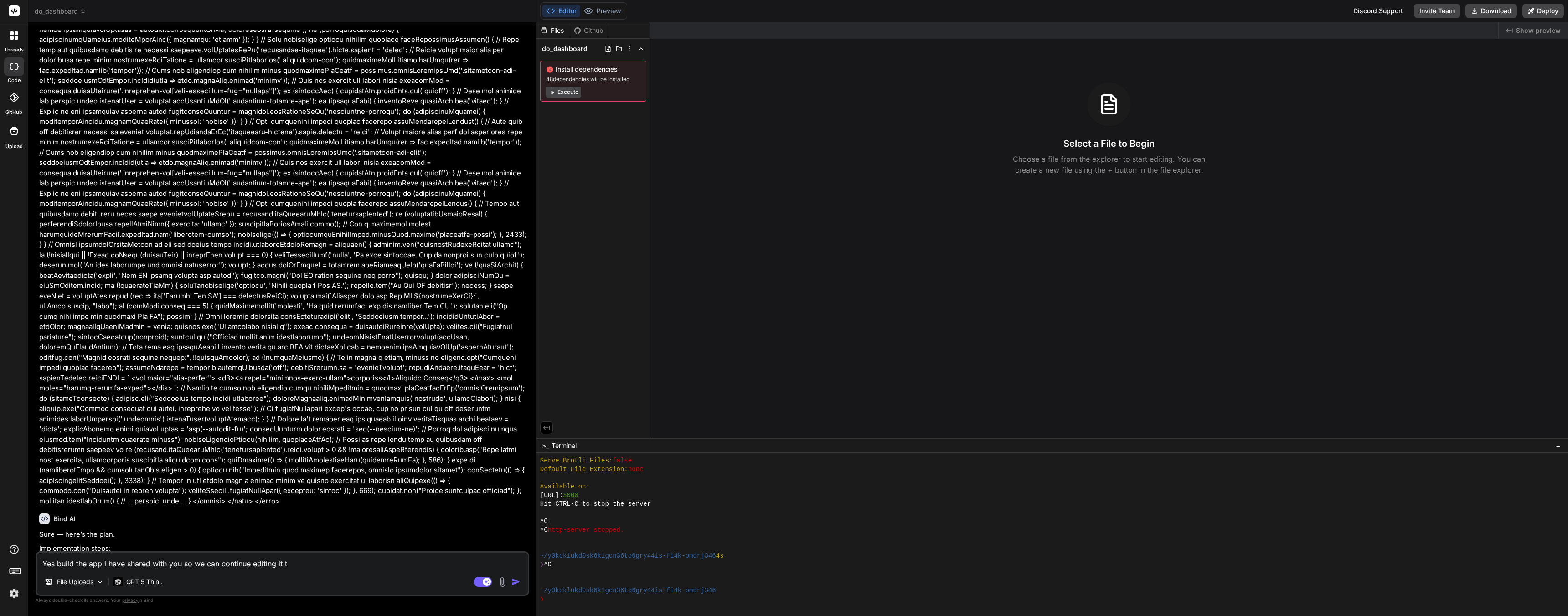
type textarea "Yes build the app i have shared with you so we can continue editing it to"
type textarea "x"
type textarea "Yes build the app i have shared with you so we can continue editing it tog"
type textarea "x"
type textarea "Yes build the app i have shared with you so we can continue editing it toge"
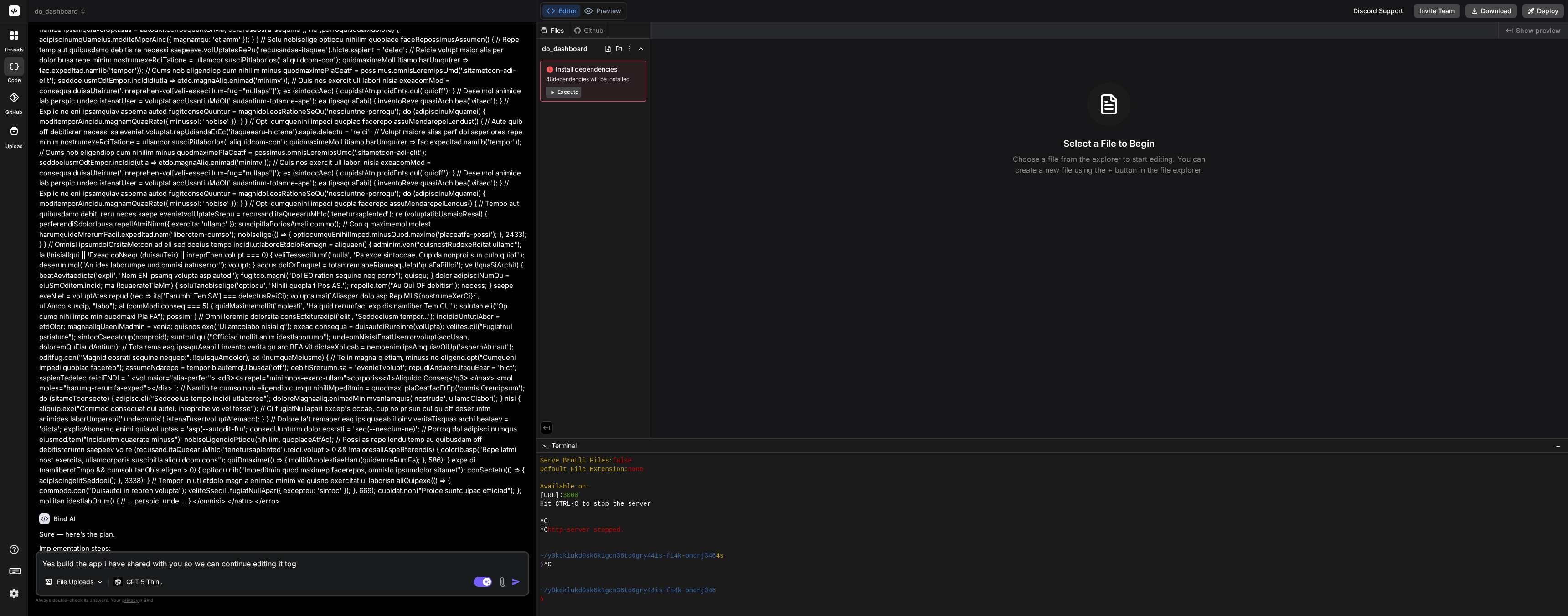
type textarea "x"
type textarea "Yes build the app i have shared with you so we can continue editing it toget"
type textarea "x"
type textarea "Yes build the app i have shared with you so we can continue editing it togeth"
type textarea "x"
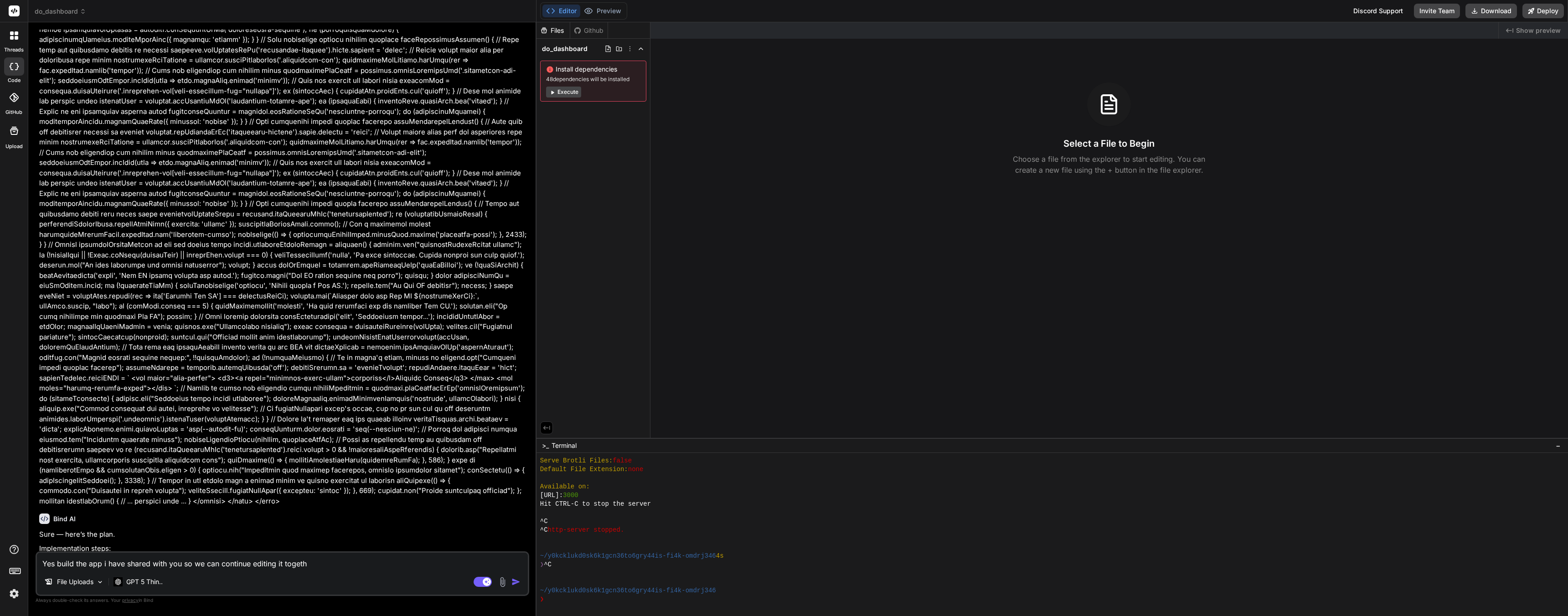
type textarea "Yes build the app i have shared with you so we can continue editing it togethe"
type textarea "x"
type textarea "Yes build the app i have shared with you so we can continue editing it together"
type textarea "x"
type textarea "Yes build the app i have shared with you so we can continue editing it together"
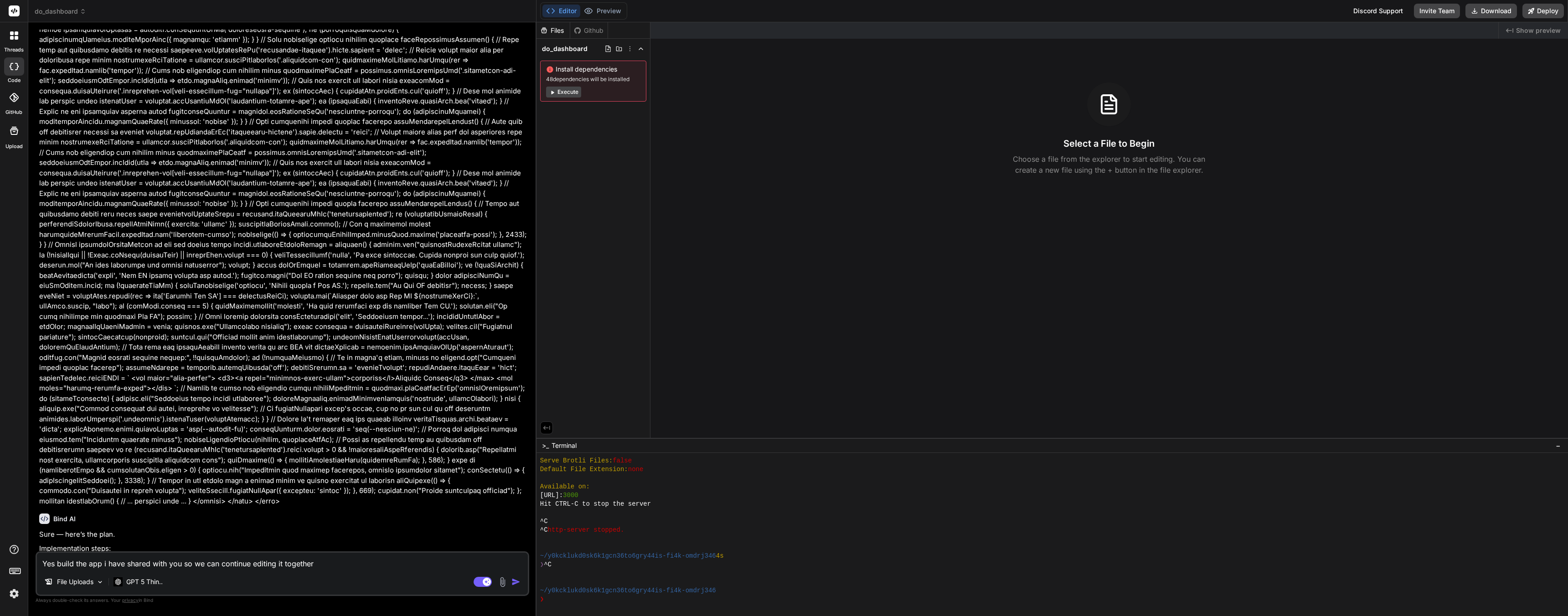
type textarea "x"
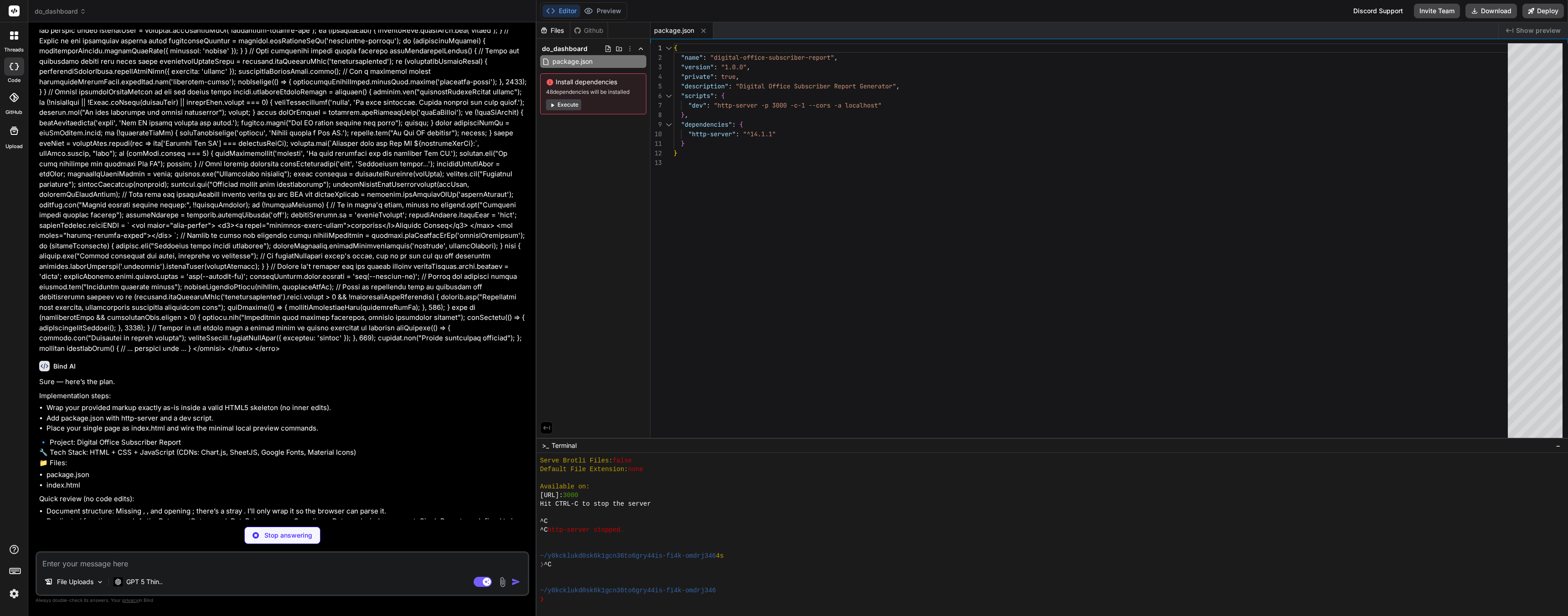
scroll to position [16081, 0]
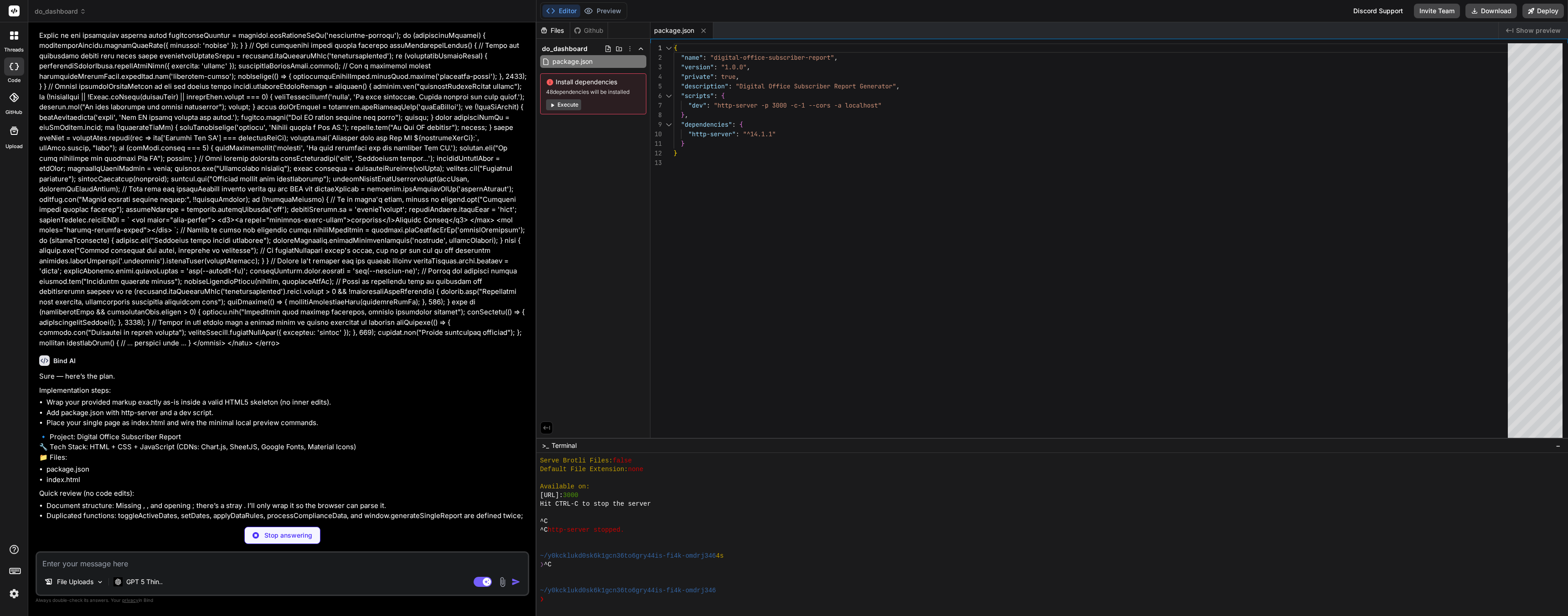
type textarea "x"
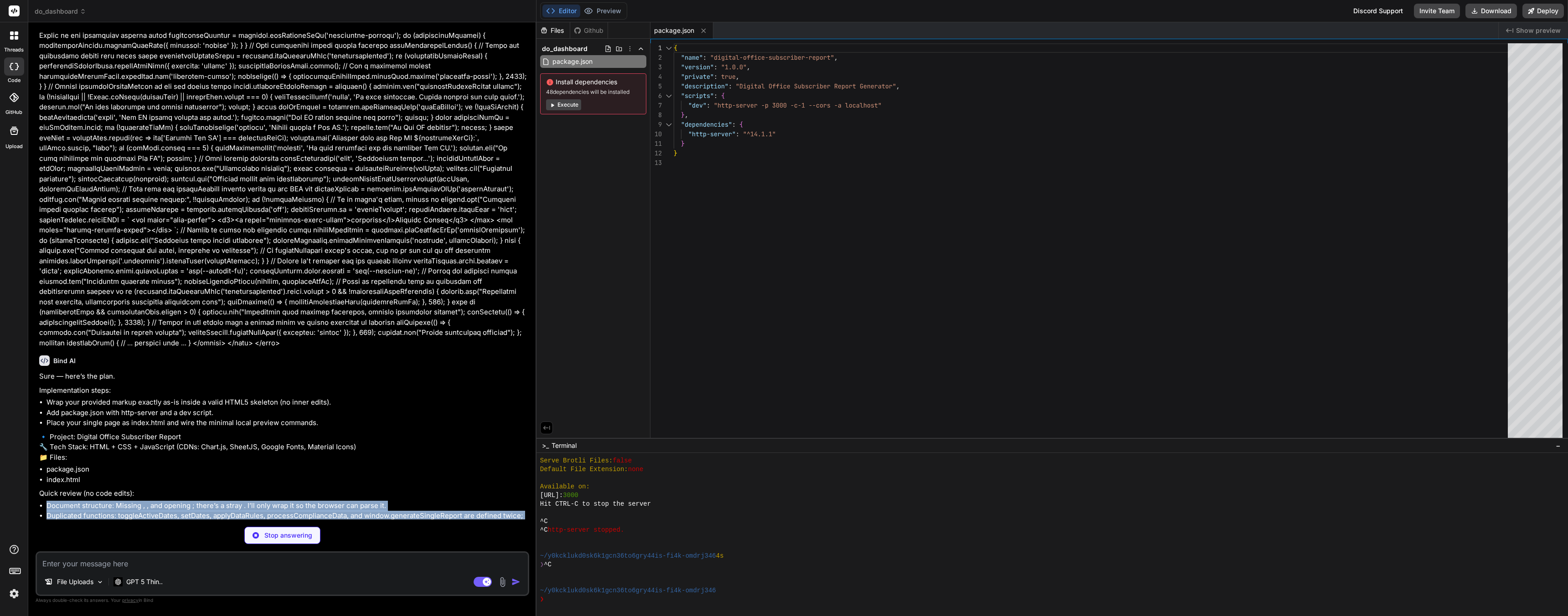
drag, startPoint x: 429, startPoint y: 279, endPoint x: 441, endPoint y: 399, distance: 120.6
click at [441, 399] on div "You Bind AI Sure — here’s the plan. Implementation steps: Wrap your provided ma…" at bounding box center [283, 275] width 492 height 490
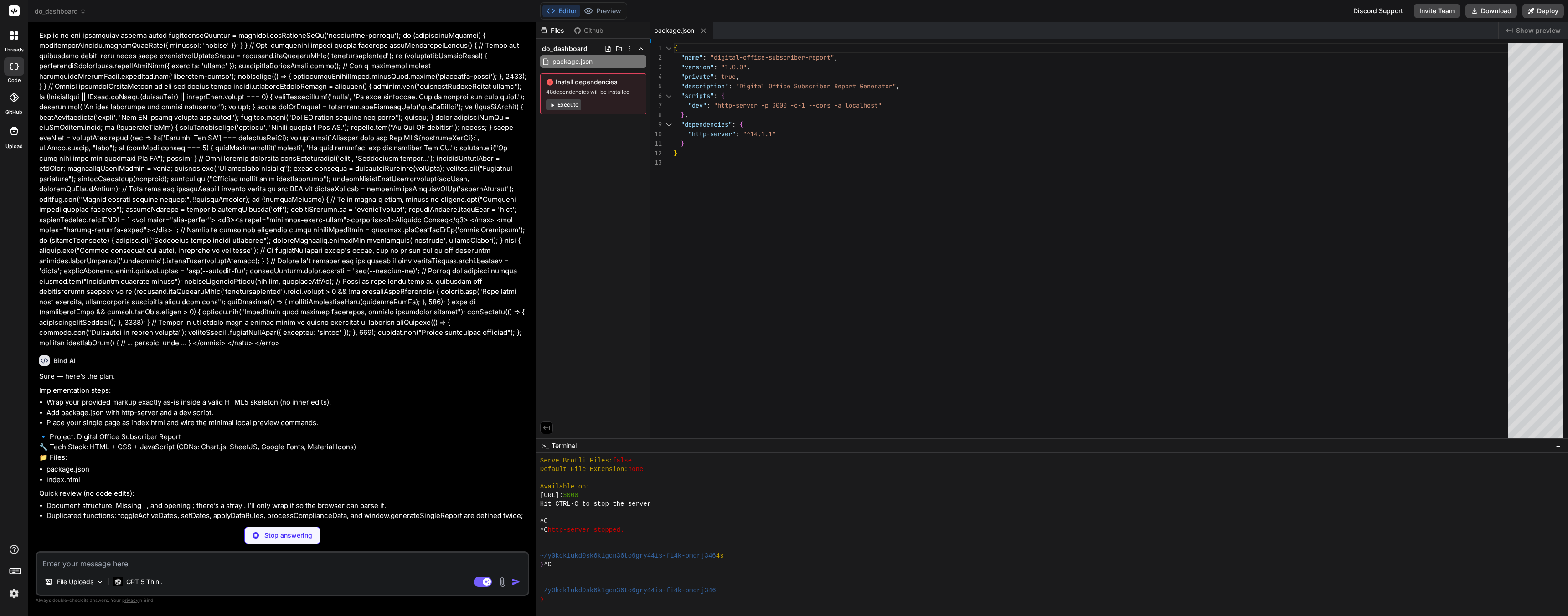
click at [440, 615] on div "You" at bounding box center [283, 628] width 488 height 11
